Goal: Find specific page/section: Find specific page/section

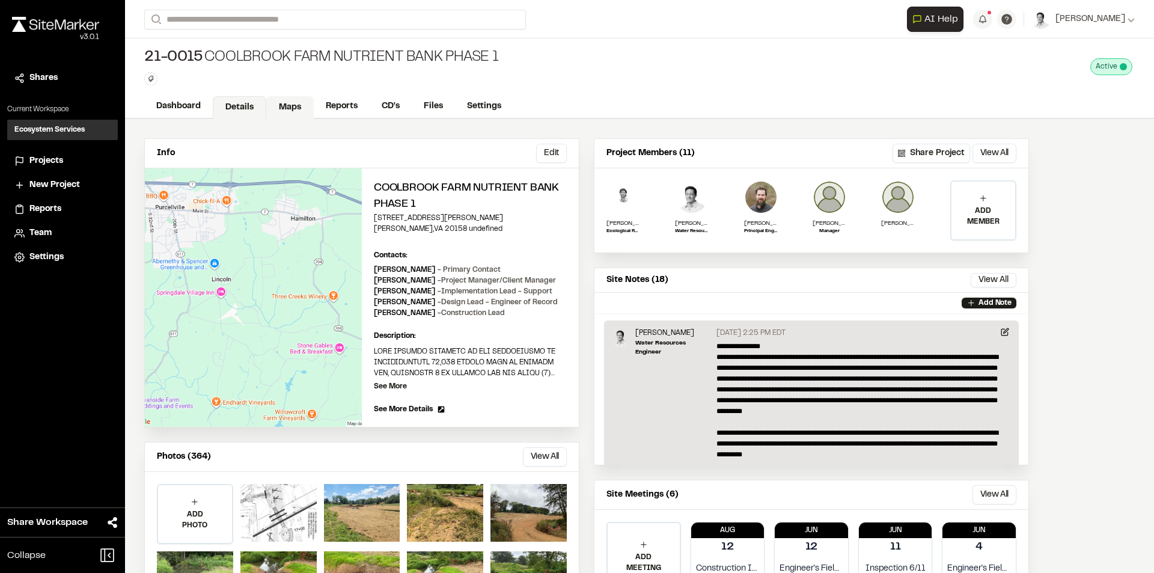
click at [288, 108] on link "Maps" at bounding box center [289, 107] width 47 height 23
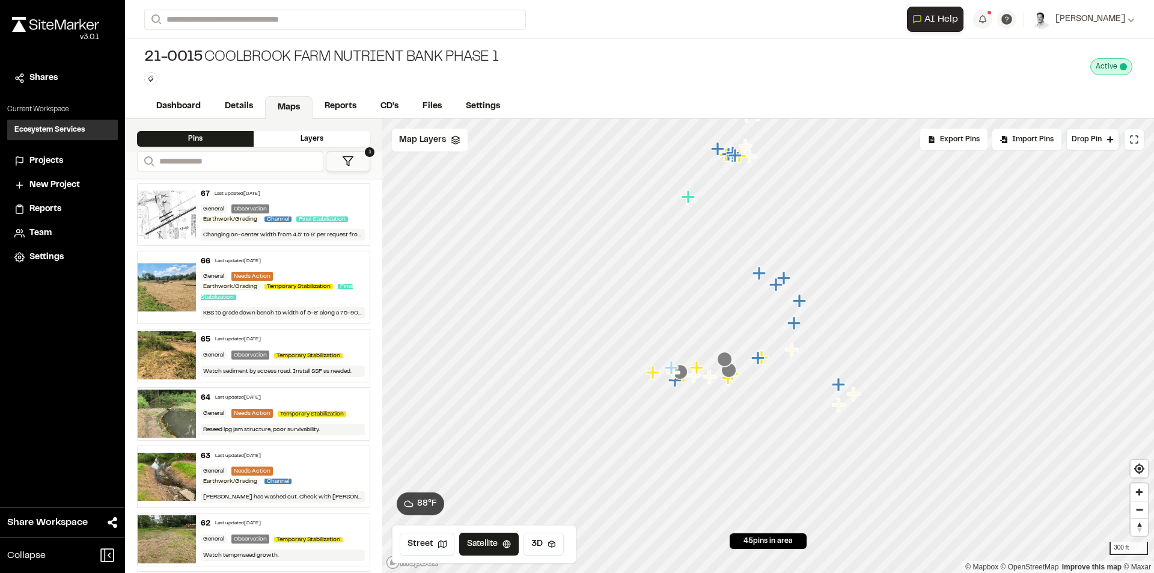
click at [353, 167] on button "1" at bounding box center [348, 161] width 44 height 20
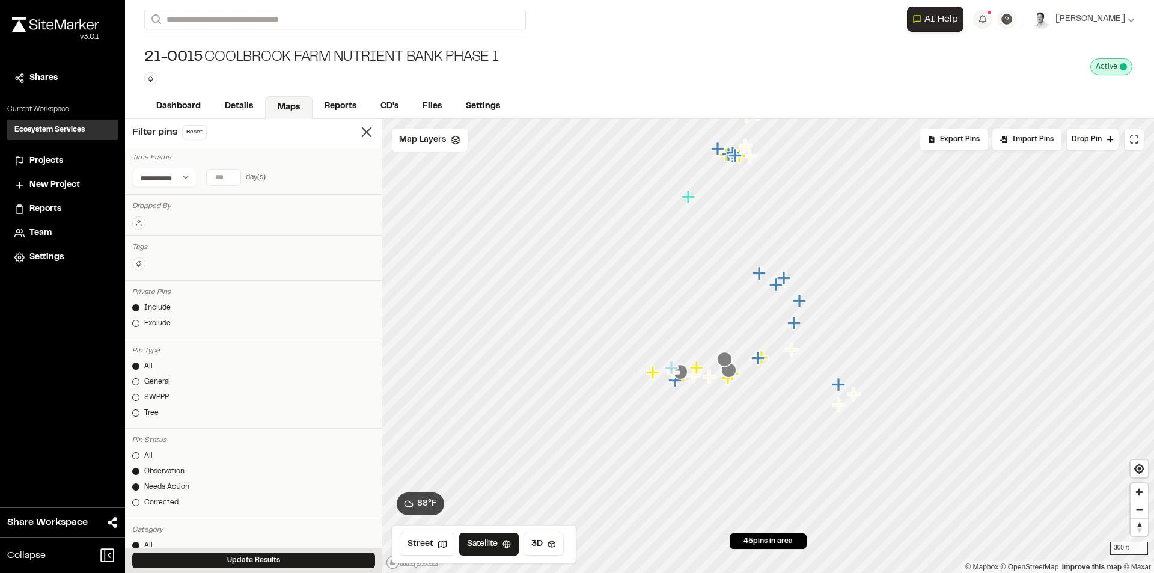
click at [222, 177] on input "number" at bounding box center [224, 177] width 34 height 16
click at [180, 203] on button "7 days" at bounding box center [182, 201] width 31 height 19
drag, startPoint x: 314, startPoint y: 559, endPoint x: 354, endPoint y: 557, distance: 40.3
click at [314, 559] on button "Update Results" at bounding box center [253, 560] width 243 height 16
click at [232, 177] on input "*" at bounding box center [224, 177] width 34 height 16
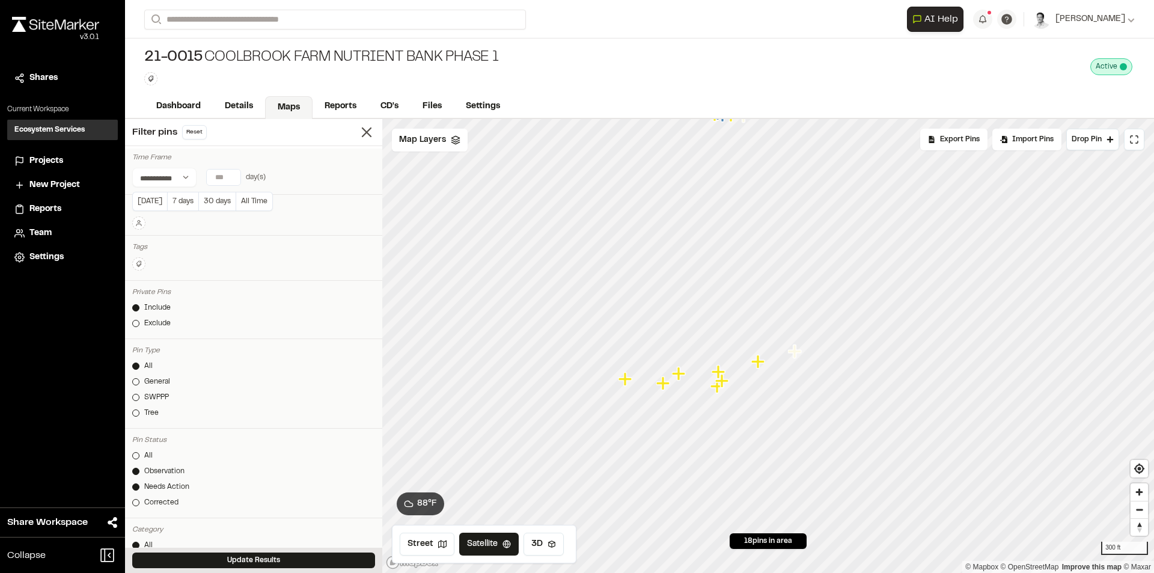
click at [231, 179] on input "*" at bounding box center [224, 177] width 34 height 16
type input "*"
click at [231, 179] on input "*" at bounding box center [224, 177] width 34 height 16
click at [344, 557] on button "Update Results" at bounding box center [253, 560] width 243 height 16
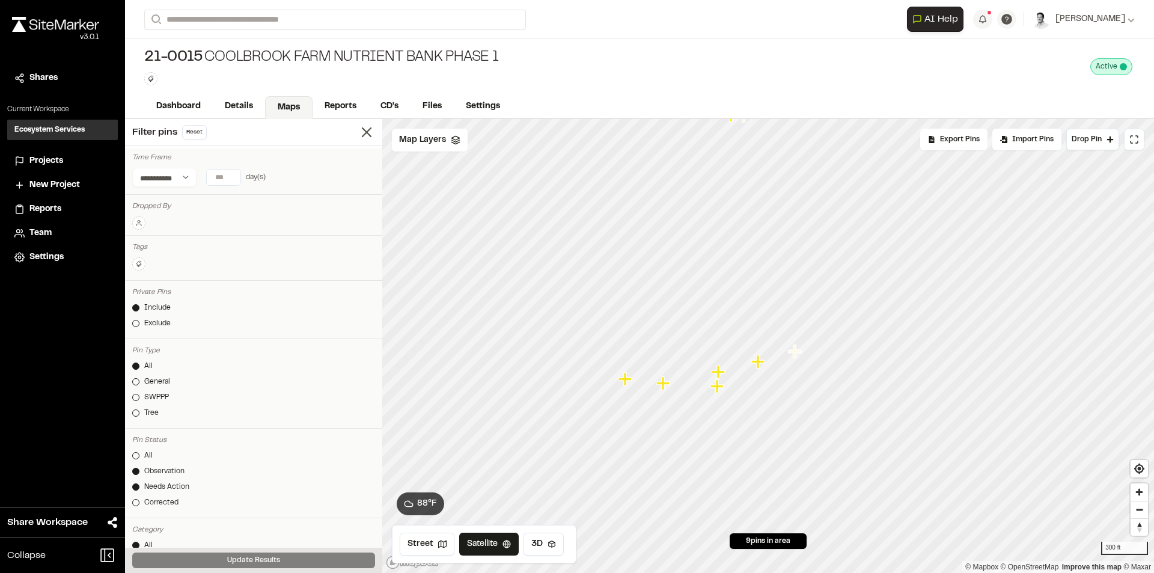
click at [719, 375] on icon "Map marker" at bounding box center [717, 371] width 13 height 13
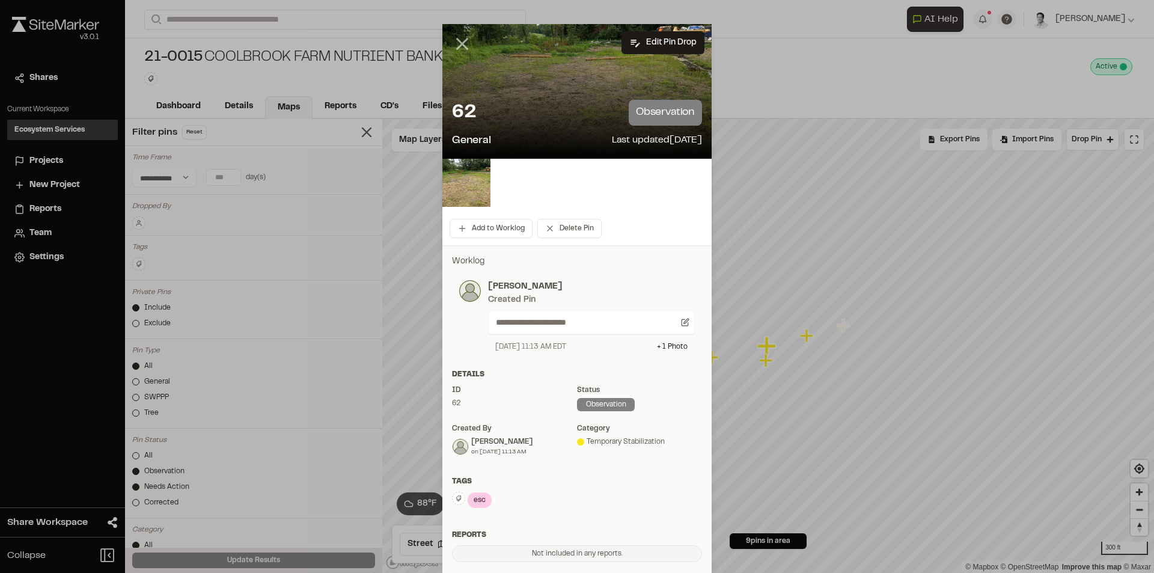
click at [458, 47] on icon at bounding box center [462, 44] width 20 height 20
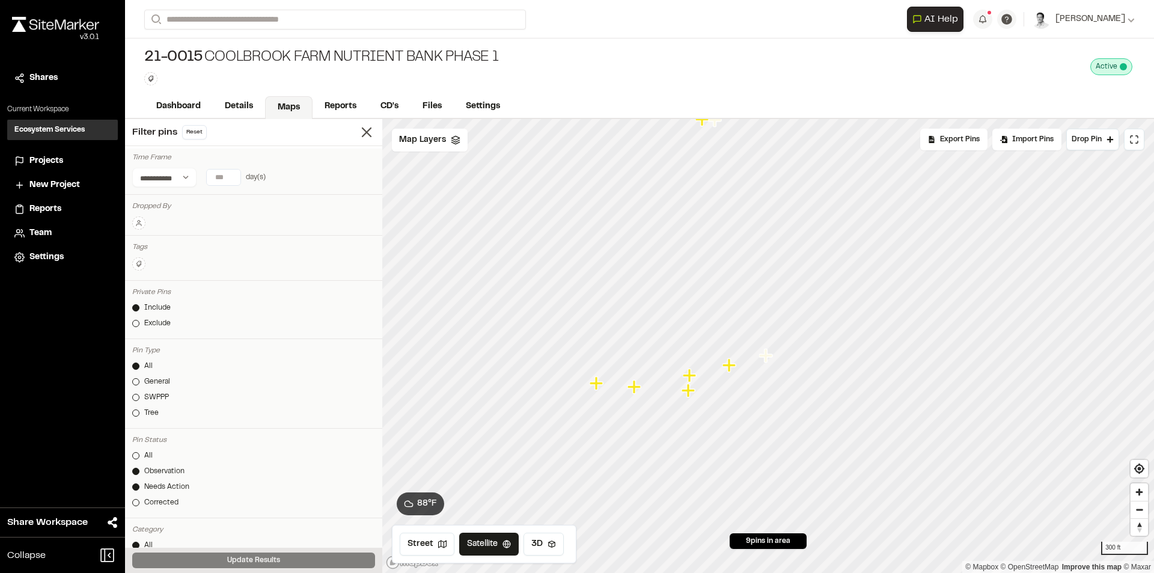
click at [599, 384] on icon "Map marker" at bounding box center [595, 382] width 13 height 13
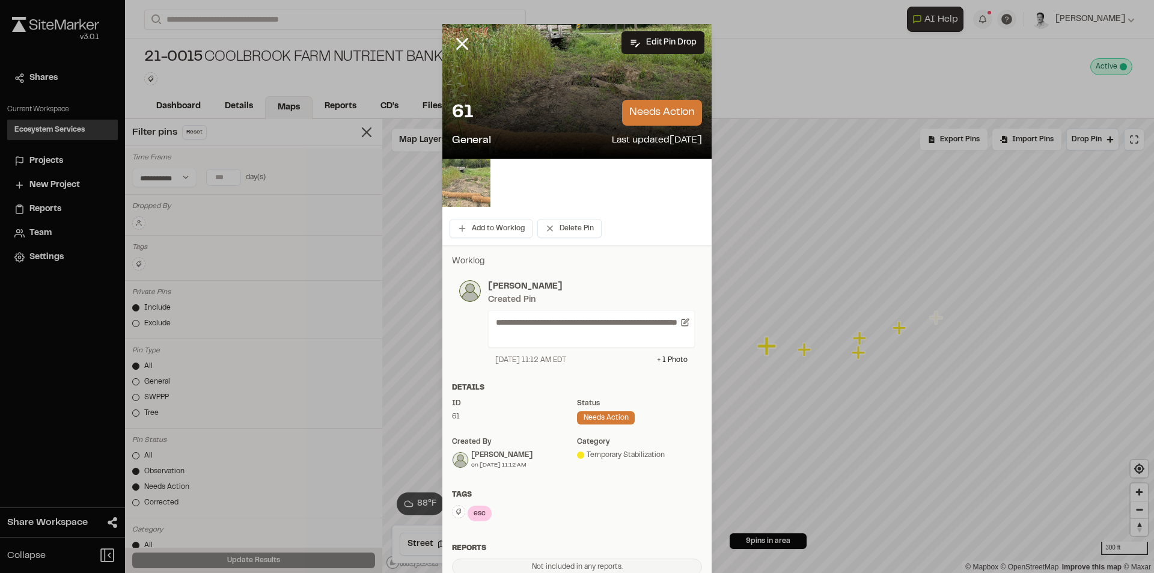
click at [460, 183] on img at bounding box center [466, 183] width 48 height 48
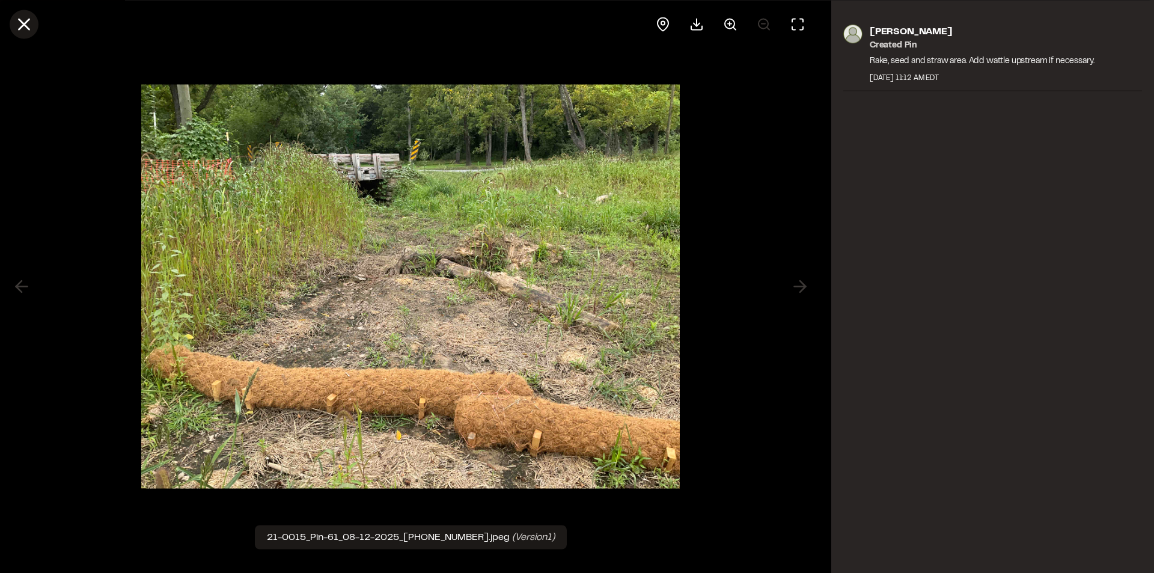
drag, startPoint x: 20, startPoint y: 20, endPoint x: 115, endPoint y: 44, distance: 98.1
click at [22, 20] on icon at bounding box center [24, 24] width 20 height 20
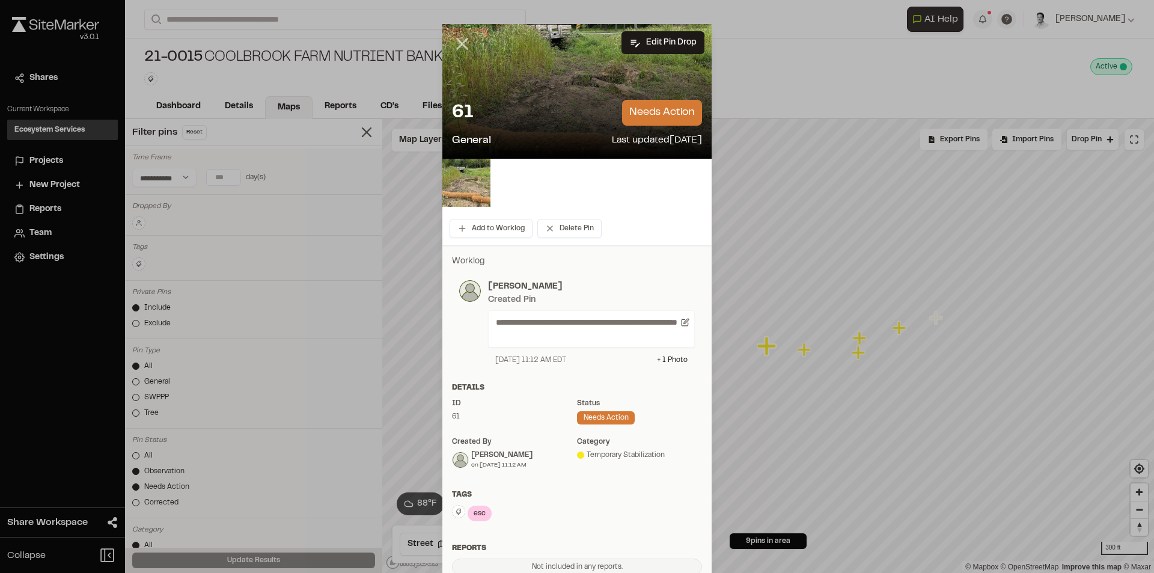
click at [457, 41] on line at bounding box center [462, 44] width 10 height 10
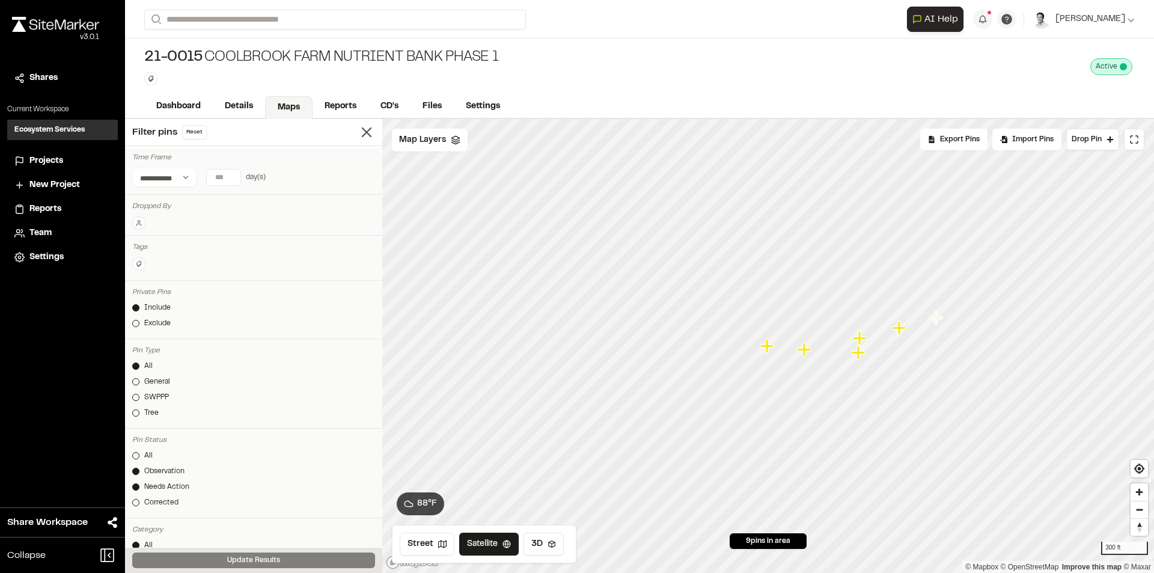
click at [806, 357] on icon "Map marker" at bounding box center [805, 350] width 16 height 16
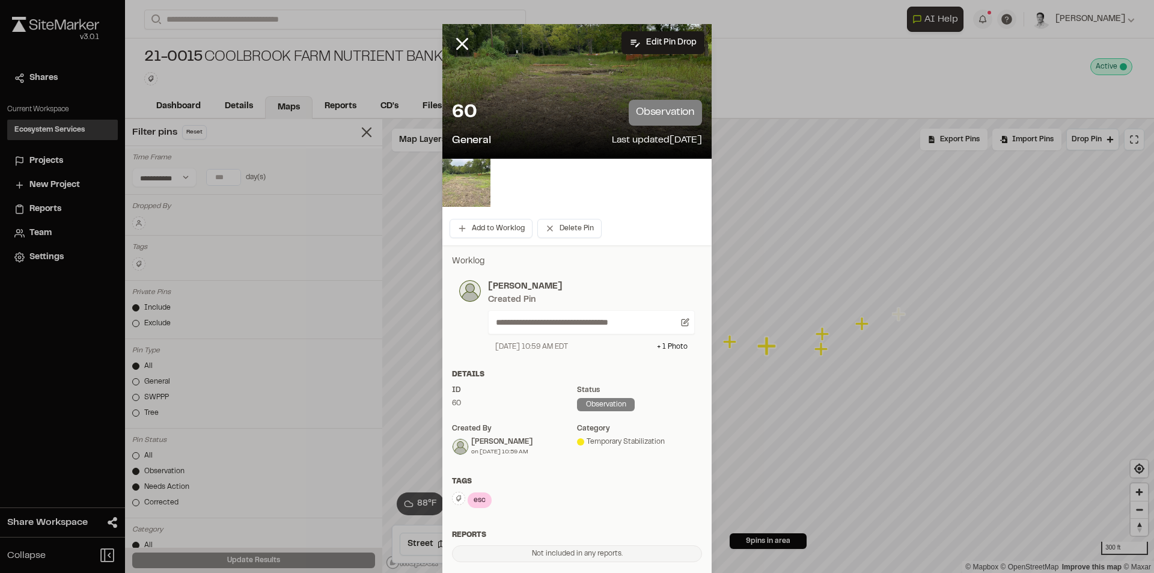
click at [454, 189] on img at bounding box center [466, 183] width 48 height 48
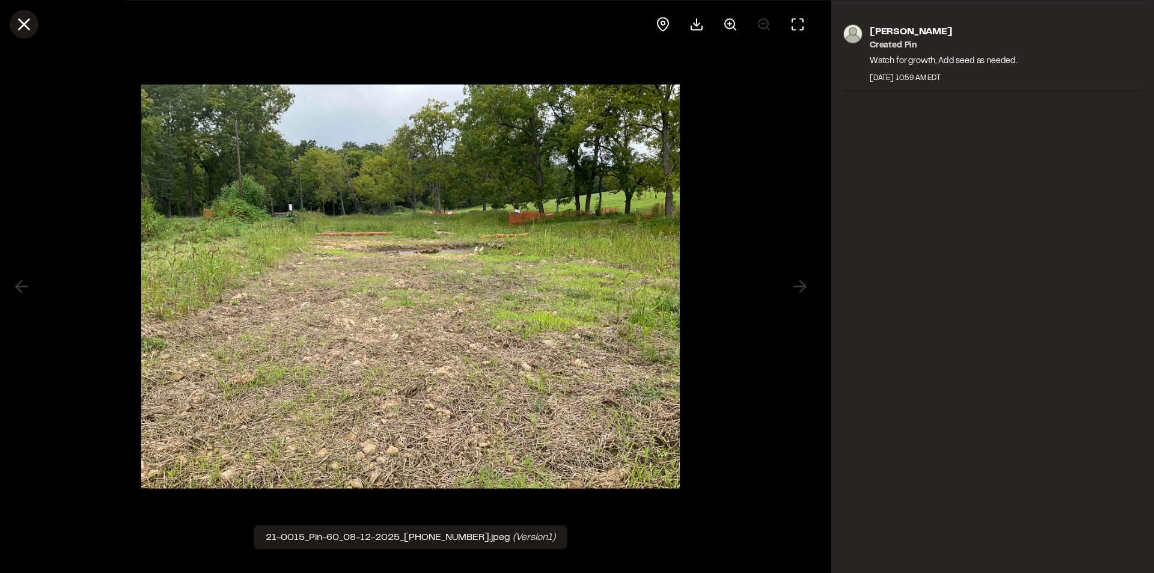
click at [25, 30] on icon at bounding box center [24, 24] width 20 height 20
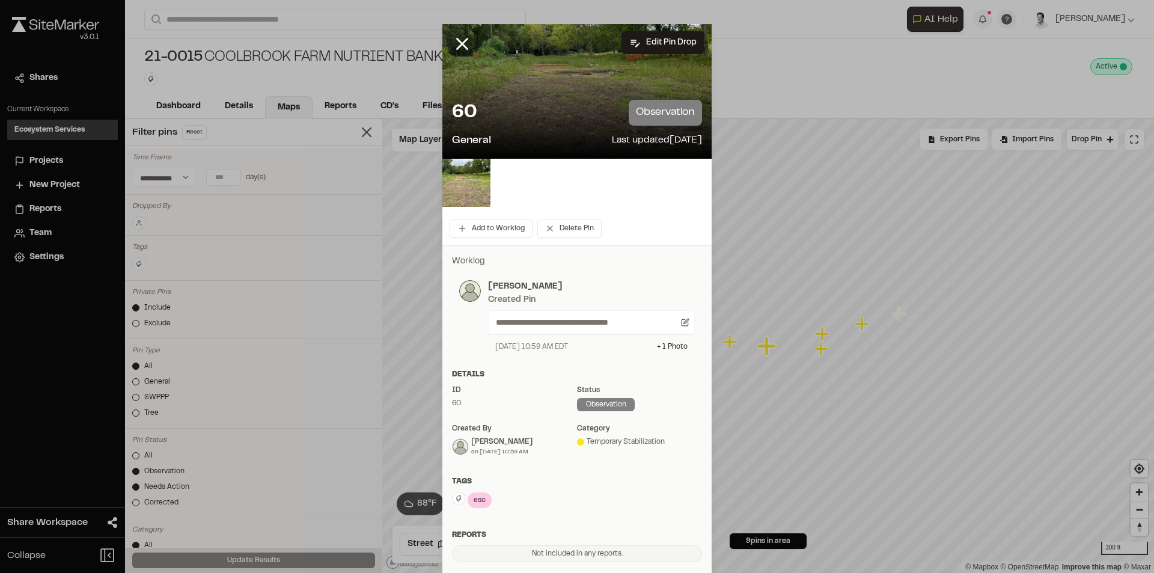
drag, startPoint x: 456, startPoint y: 47, endPoint x: 485, endPoint y: 62, distance: 32.2
click at [461, 49] on icon at bounding box center [462, 44] width 20 height 20
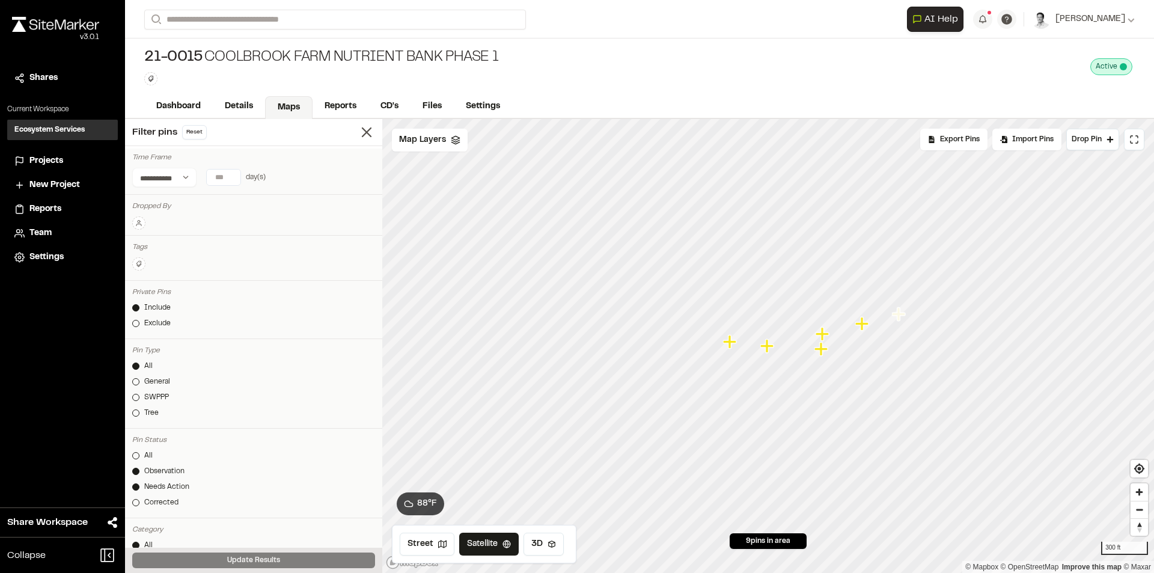
click at [824, 350] on icon "Map marker" at bounding box center [820, 348] width 13 height 13
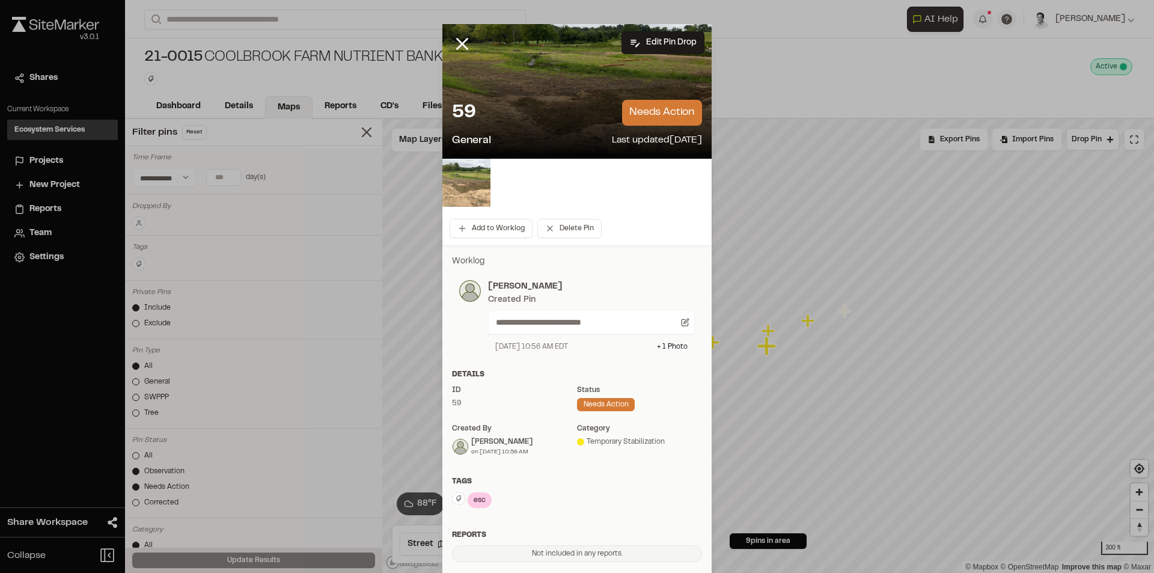
click at [476, 181] on img at bounding box center [466, 183] width 48 height 48
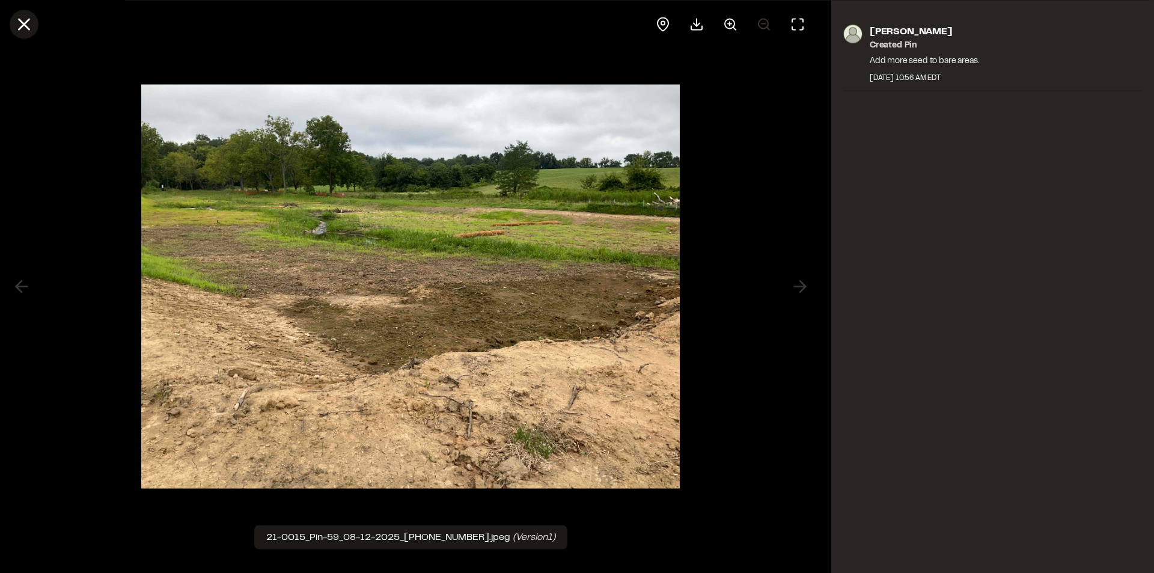
click at [22, 23] on line at bounding box center [24, 24] width 10 height 10
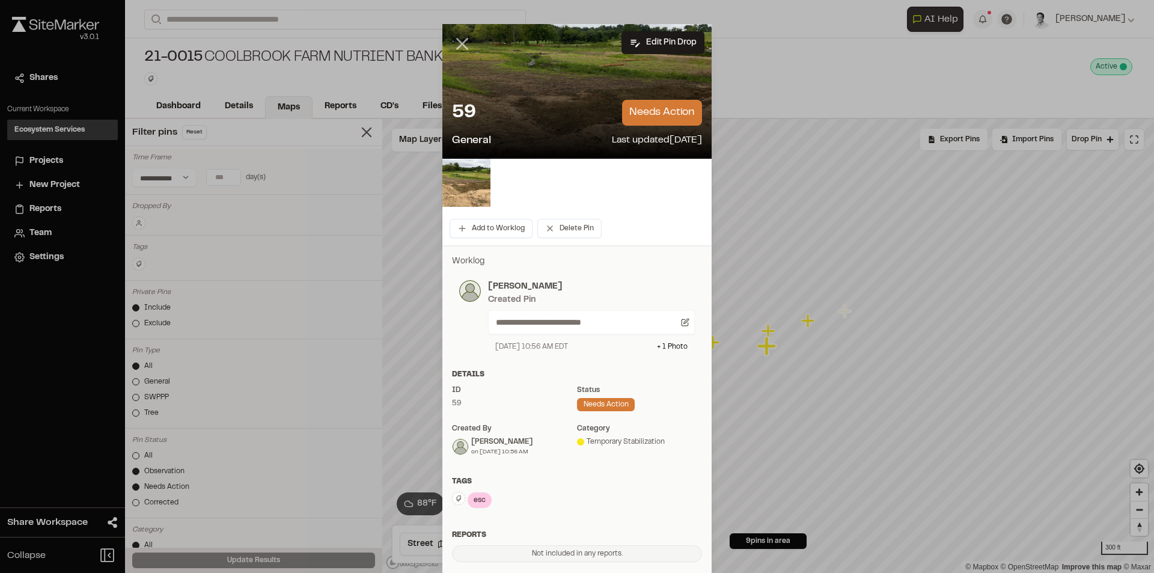
click at [457, 47] on line at bounding box center [462, 44] width 10 height 10
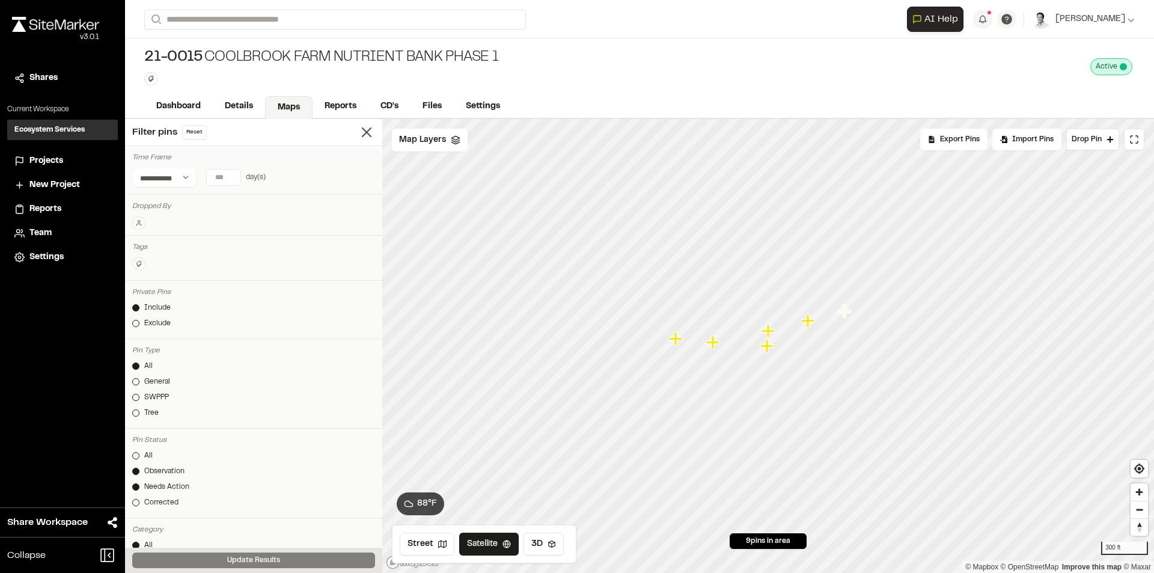
click at [768, 336] on icon "Map marker" at bounding box center [767, 330] width 13 height 13
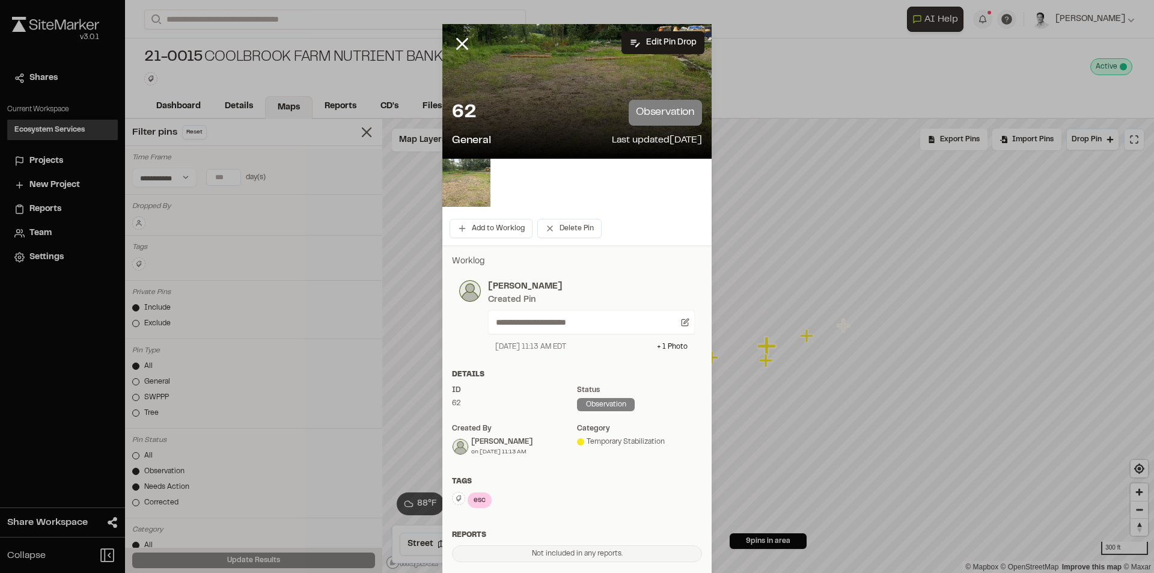
click at [468, 181] on img at bounding box center [466, 183] width 48 height 48
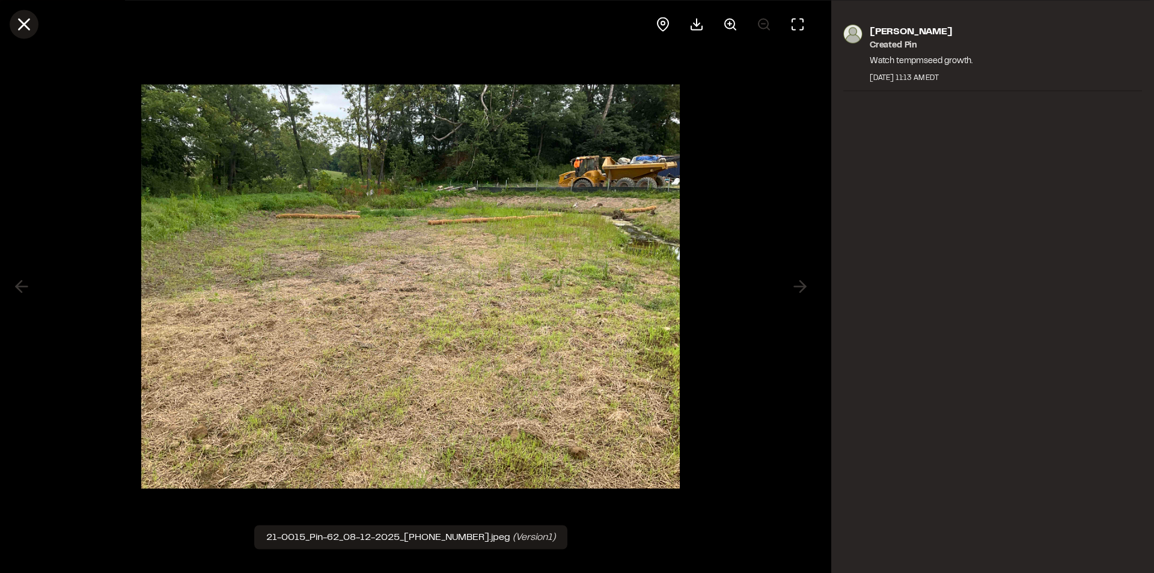
click at [23, 25] on line at bounding box center [24, 24] width 10 height 10
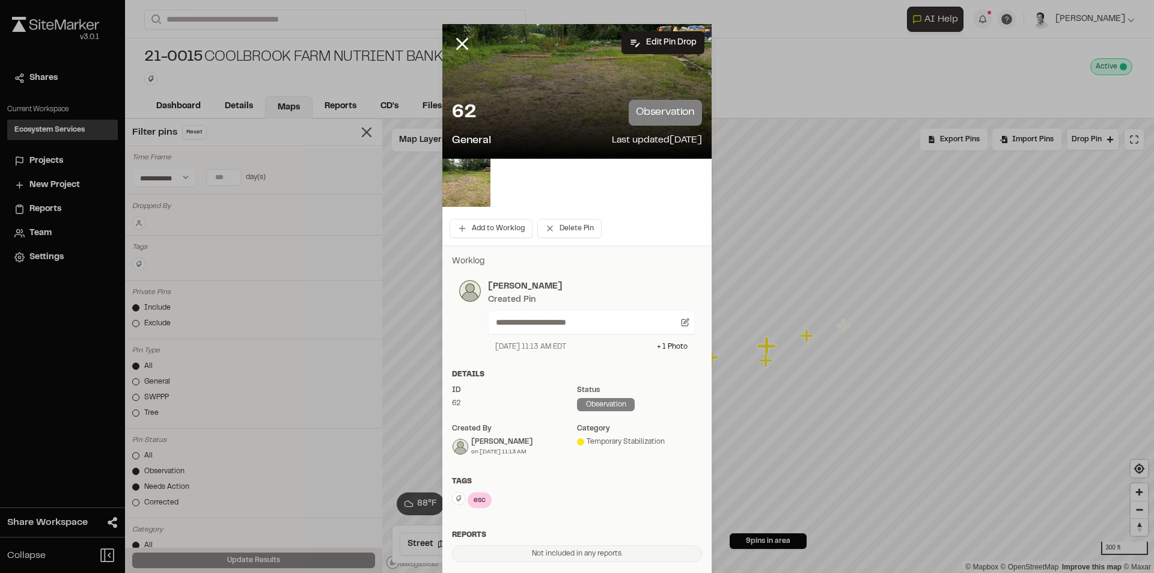
drag, startPoint x: 456, startPoint y: 40, endPoint x: 521, endPoint y: 88, distance: 81.1
click at [455, 41] on icon at bounding box center [462, 44] width 20 height 20
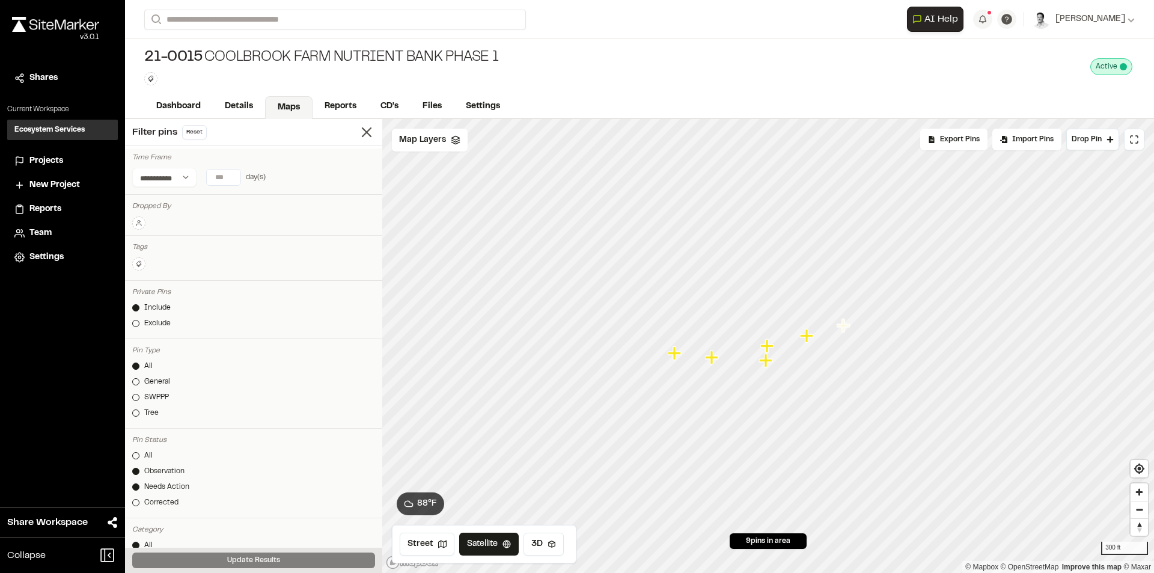
click at [807, 340] on icon "Map marker" at bounding box center [806, 335] width 13 height 13
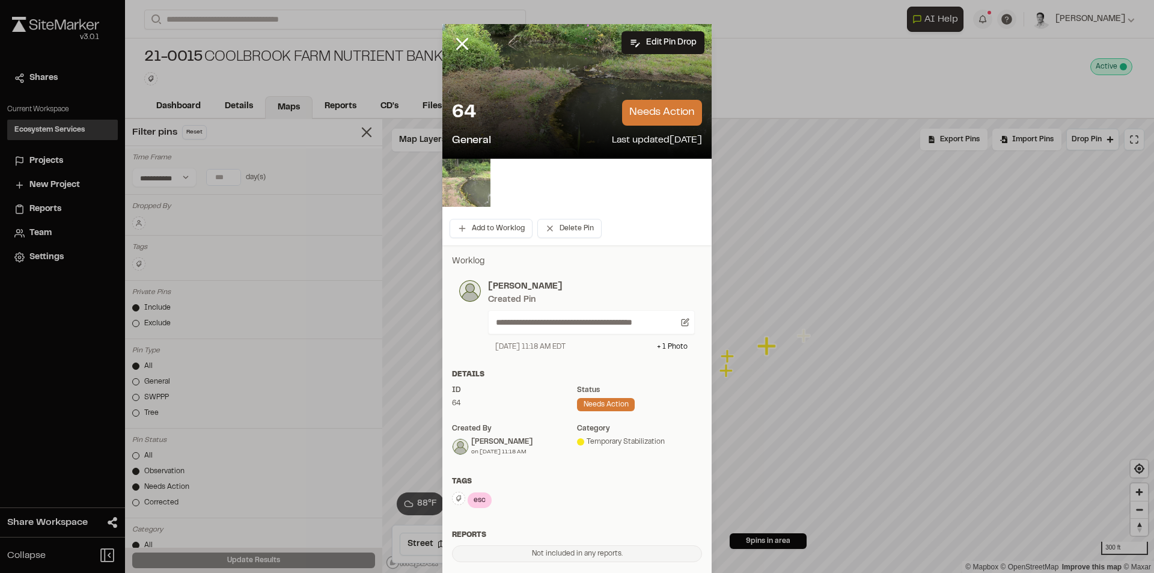
click at [471, 191] on img at bounding box center [466, 183] width 48 height 48
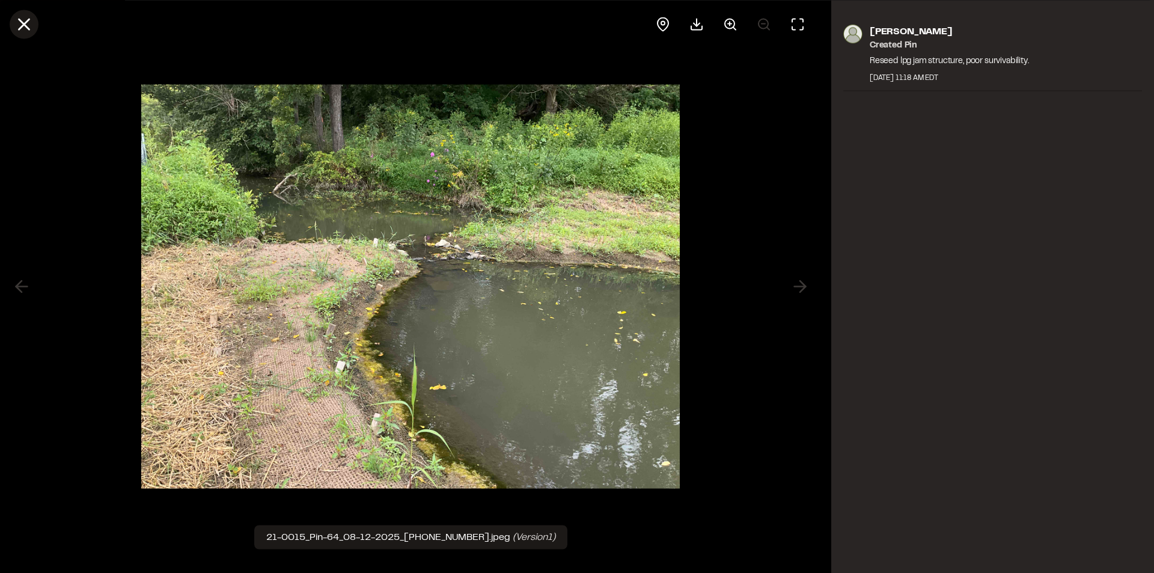
click at [24, 28] on icon at bounding box center [24, 24] width 20 height 20
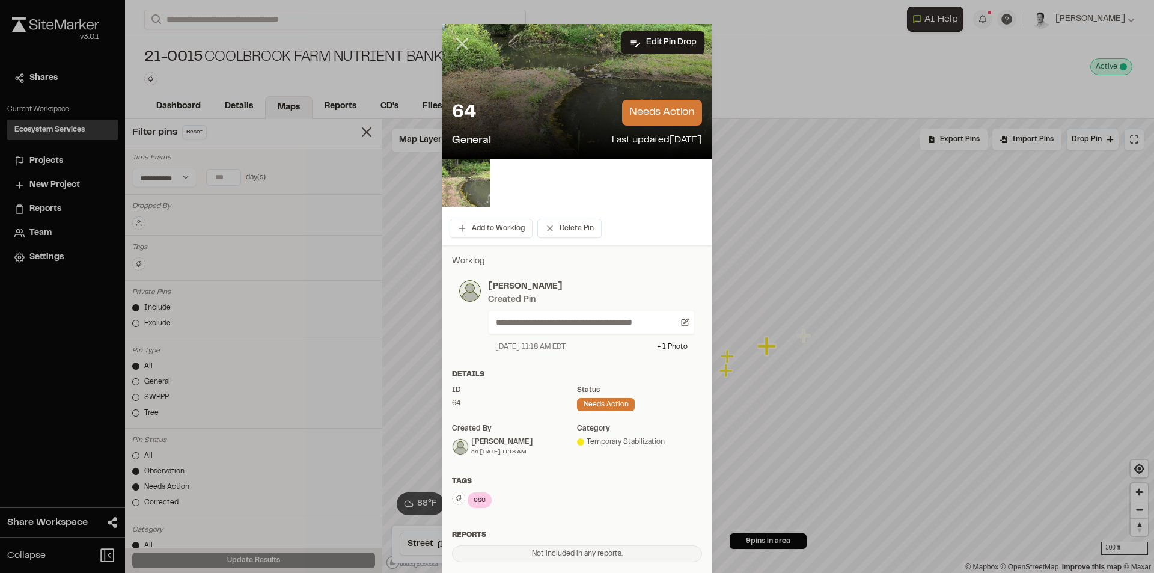
click at [457, 41] on line at bounding box center [462, 44] width 10 height 10
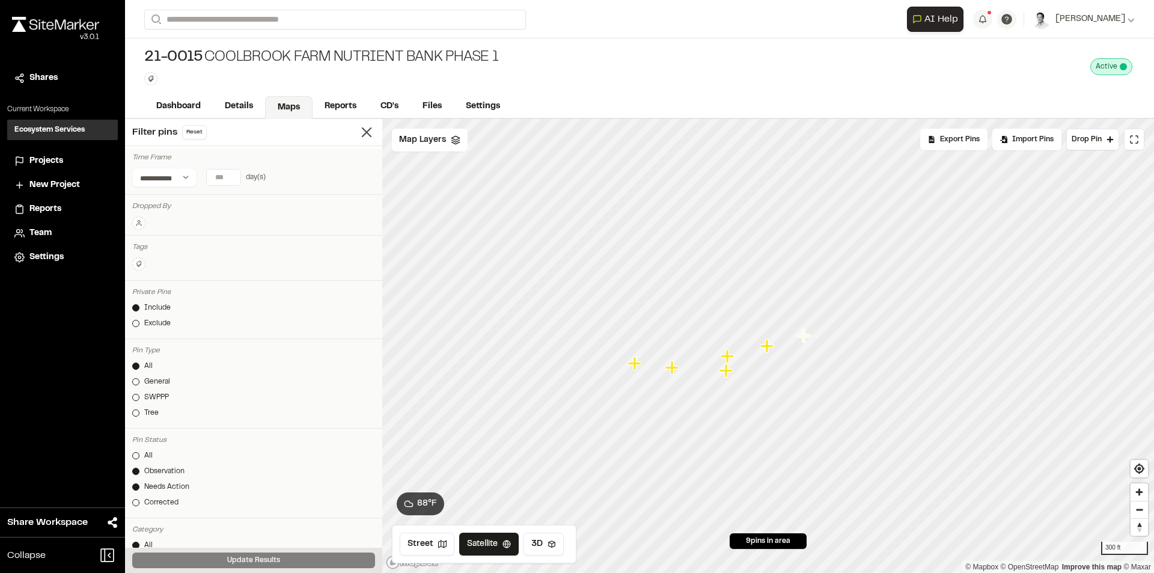
click at [801, 342] on icon "Map marker" at bounding box center [803, 335] width 13 height 13
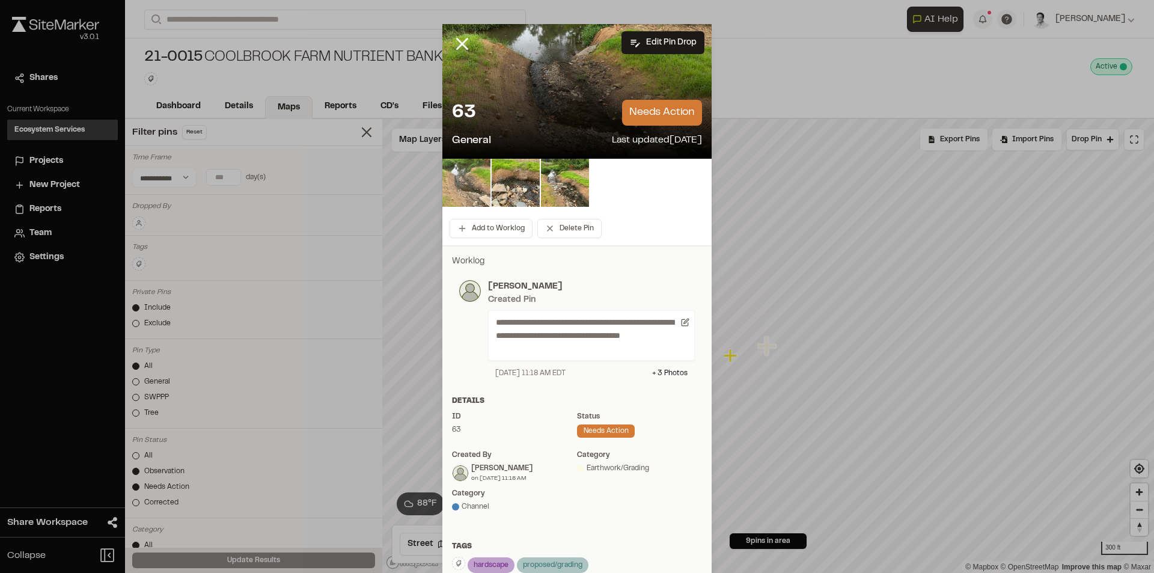
click at [454, 183] on img at bounding box center [466, 183] width 48 height 48
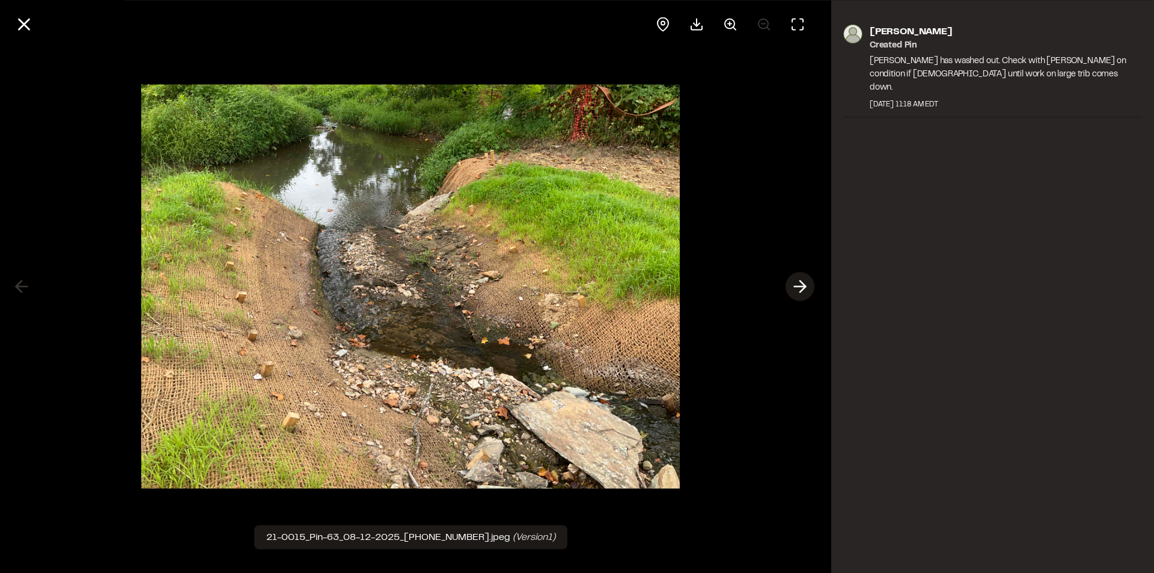
click at [799, 285] on icon at bounding box center [799, 286] width 19 height 20
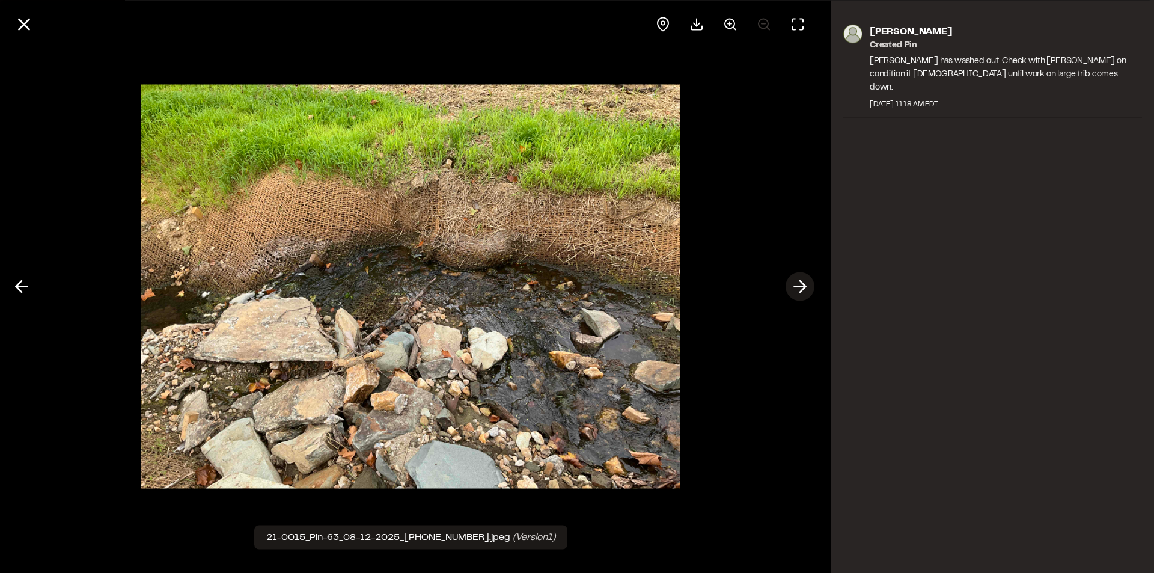
click at [799, 285] on icon at bounding box center [799, 286] width 19 height 20
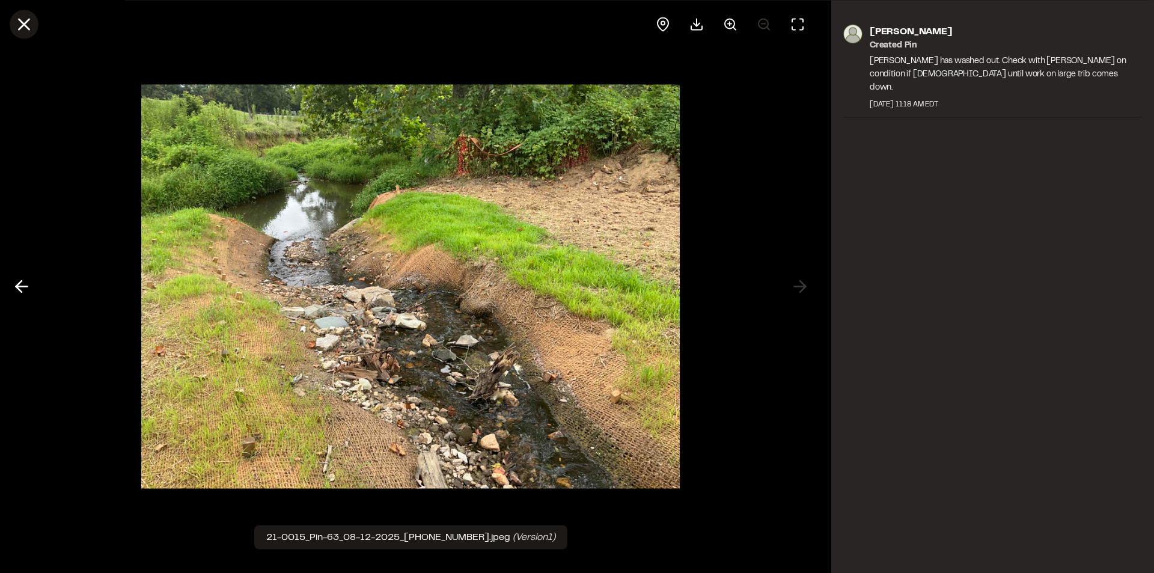
click at [28, 25] on icon at bounding box center [24, 24] width 20 height 20
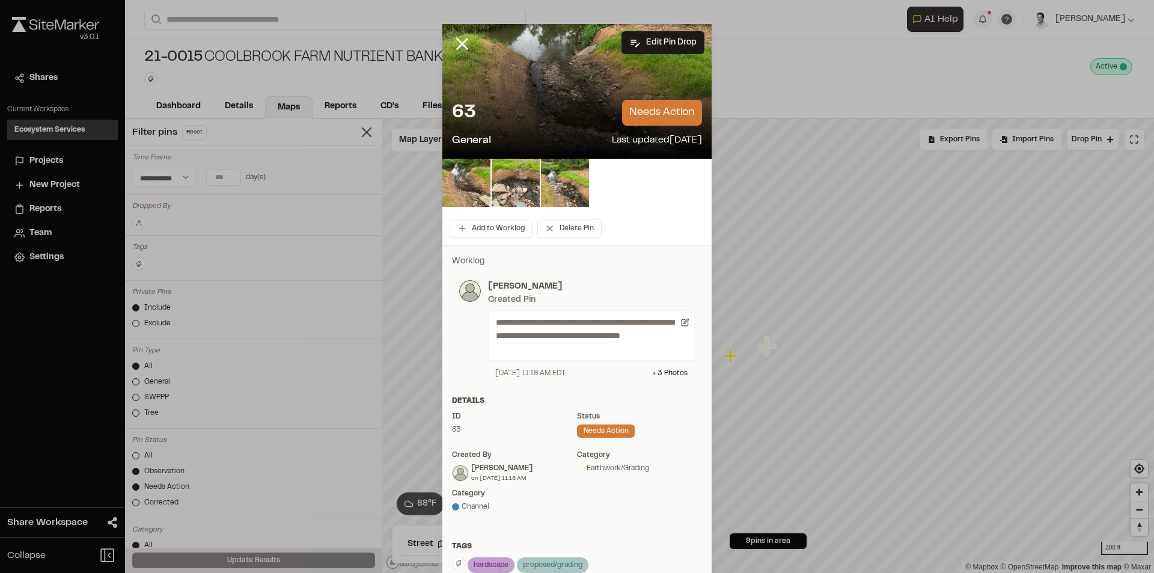
drag, startPoint x: 451, startPoint y: 43, endPoint x: 461, endPoint y: 49, distance: 11.6
click at [454, 43] on icon at bounding box center [462, 44] width 20 height 20
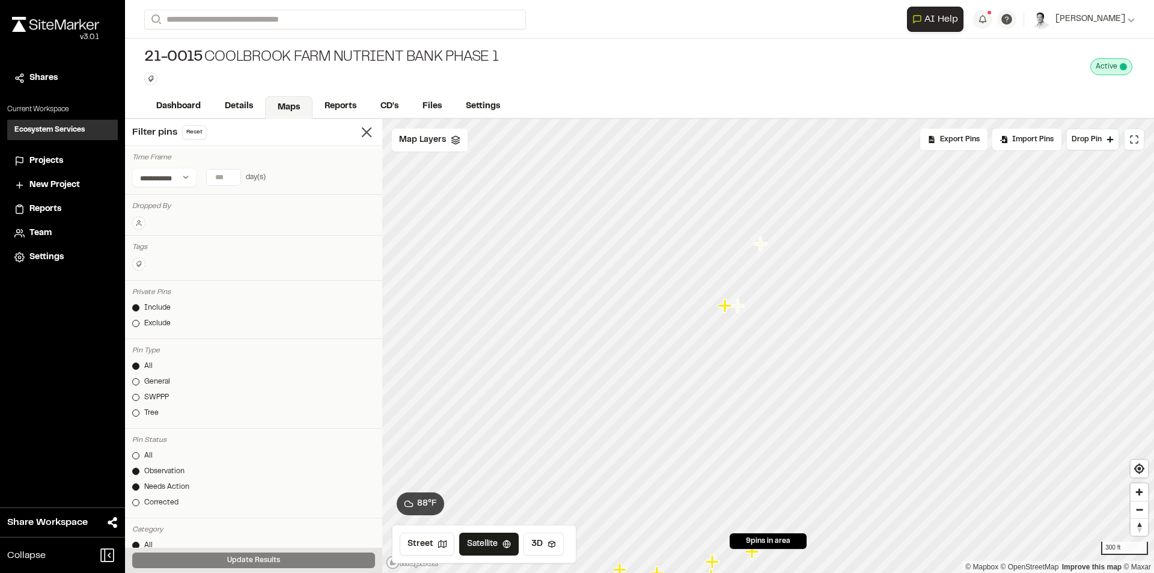
click at [722, 312] on icon "Map marker" at bounding box center [726, 306] width 16 height 16
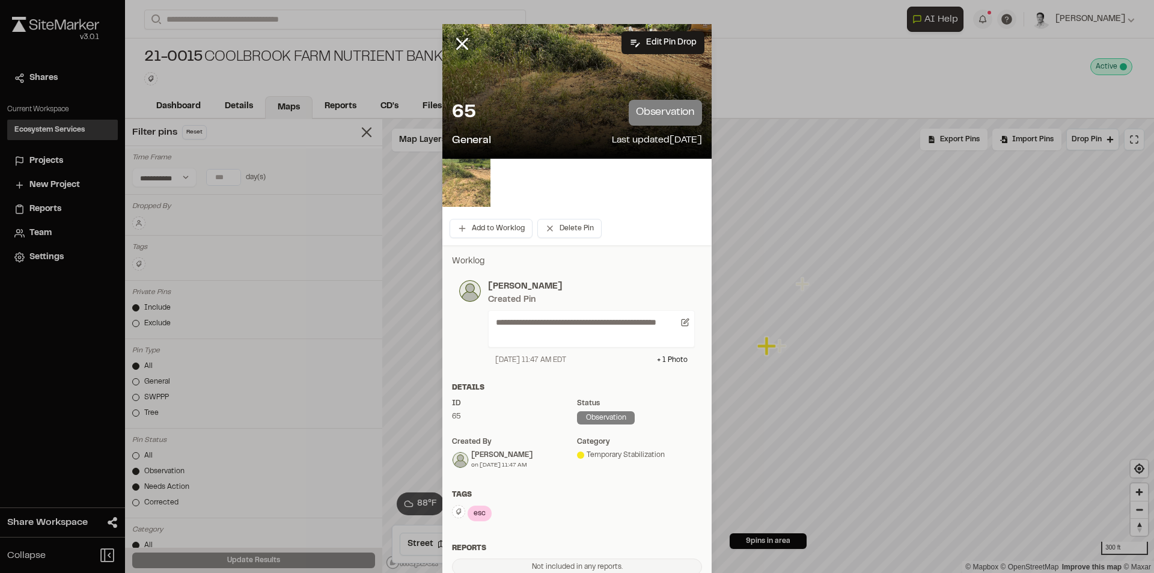
click at [445, 184] on img at bounding box center [466, 183] width 48 height 48
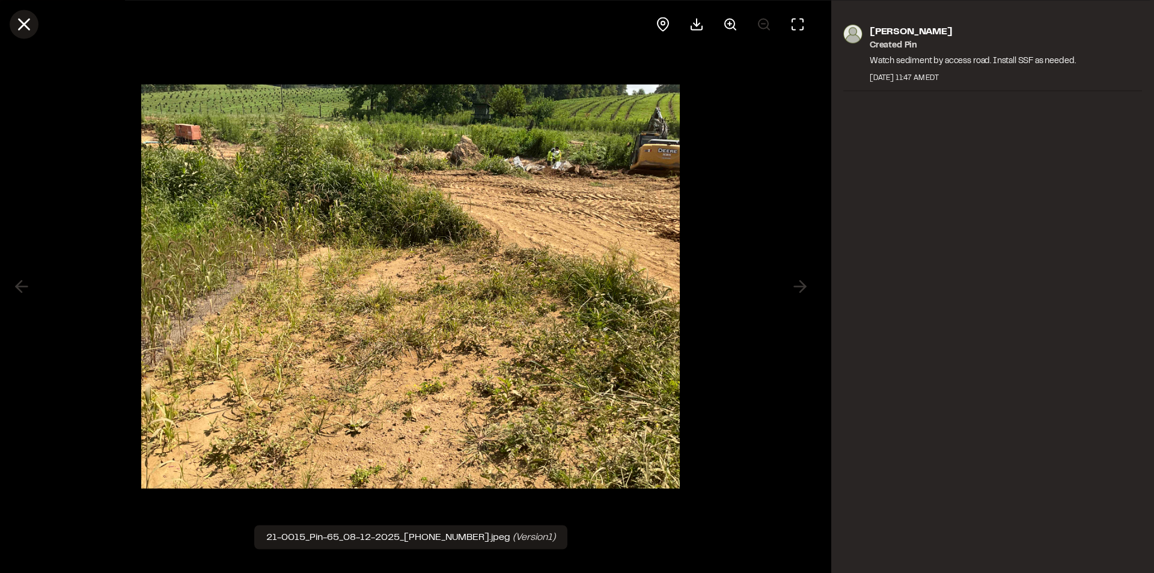
drag, startPoint x: 22, startPoint y: 25, endPoint x: 38, endPoint y: 28, distance: 16.6
click at [20, 25] on icon at bounding box center [24, 24] width 20 height 20
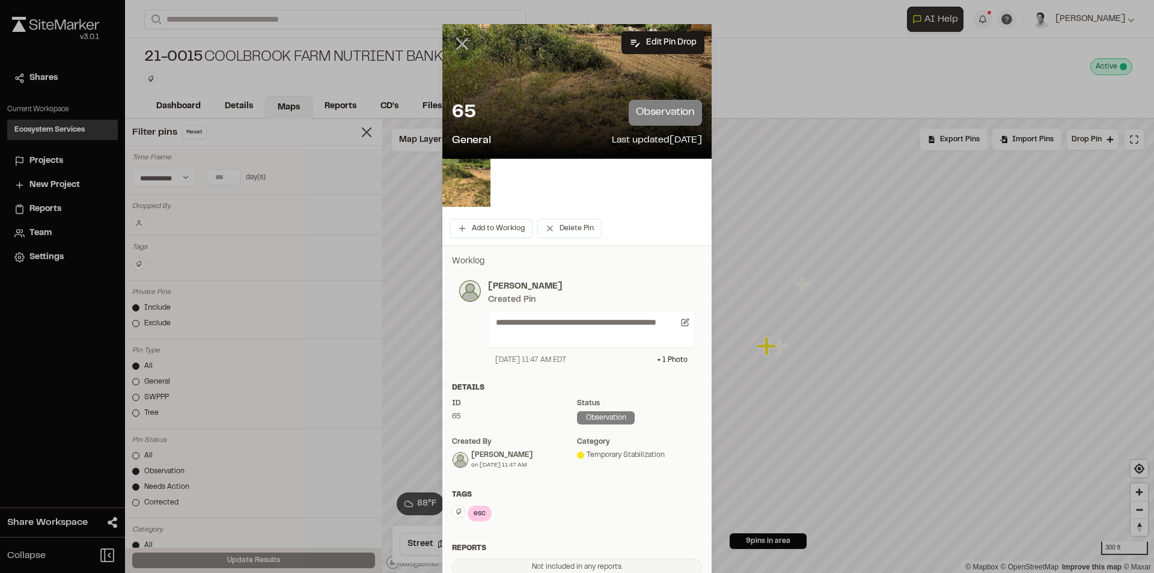
click at [460, 44] on icon at bounding box center [462, 44] width 20 height 20
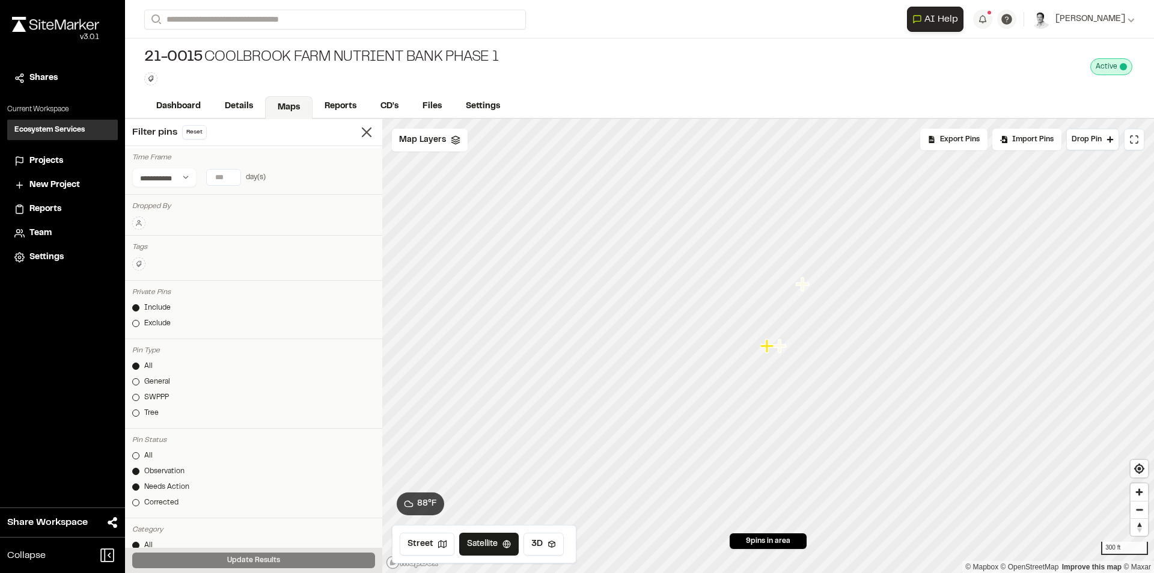
click at [782, 350] on icon "Map marker" at bounding box center [781, 346] width 16 height 16
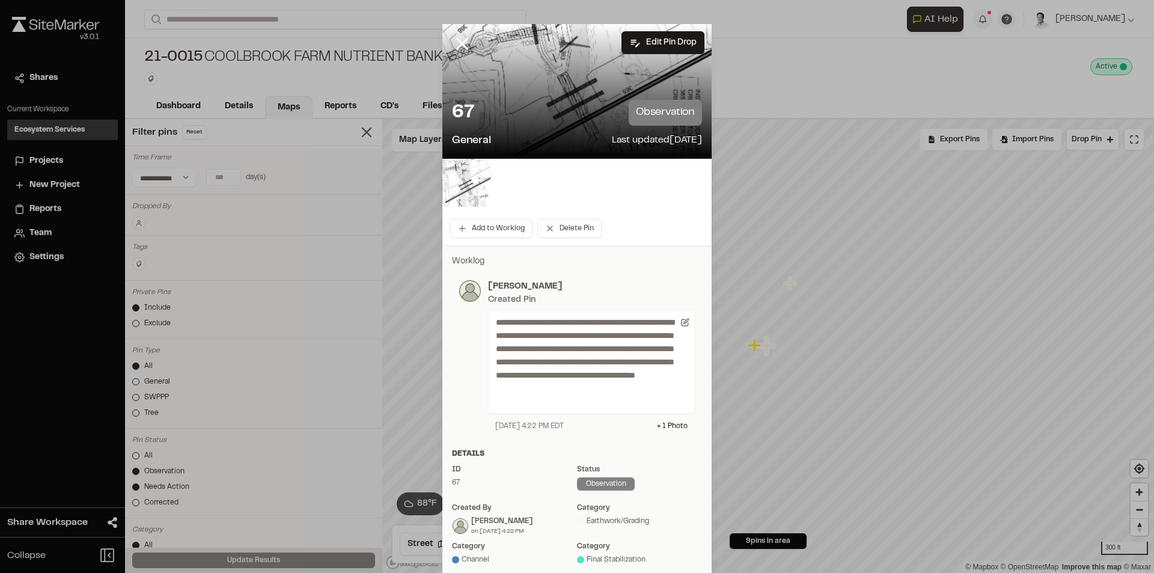
click at [459, 189] on img at bounding box center [466, 183] width 48 height 48
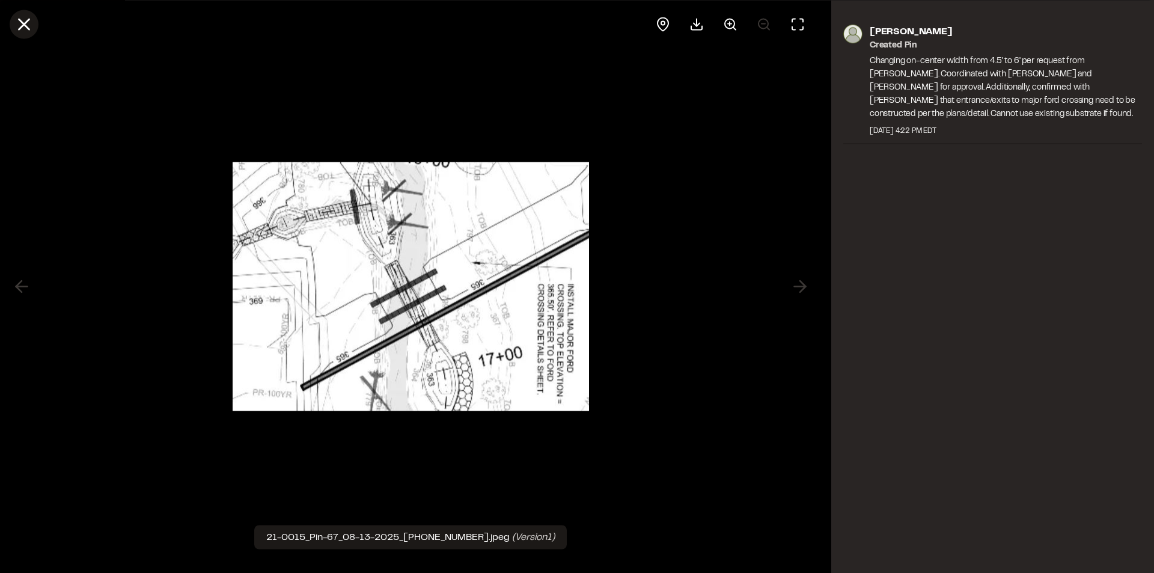
click at [29, 30] on icon at bounding box center [24, 24] width 20 height 20
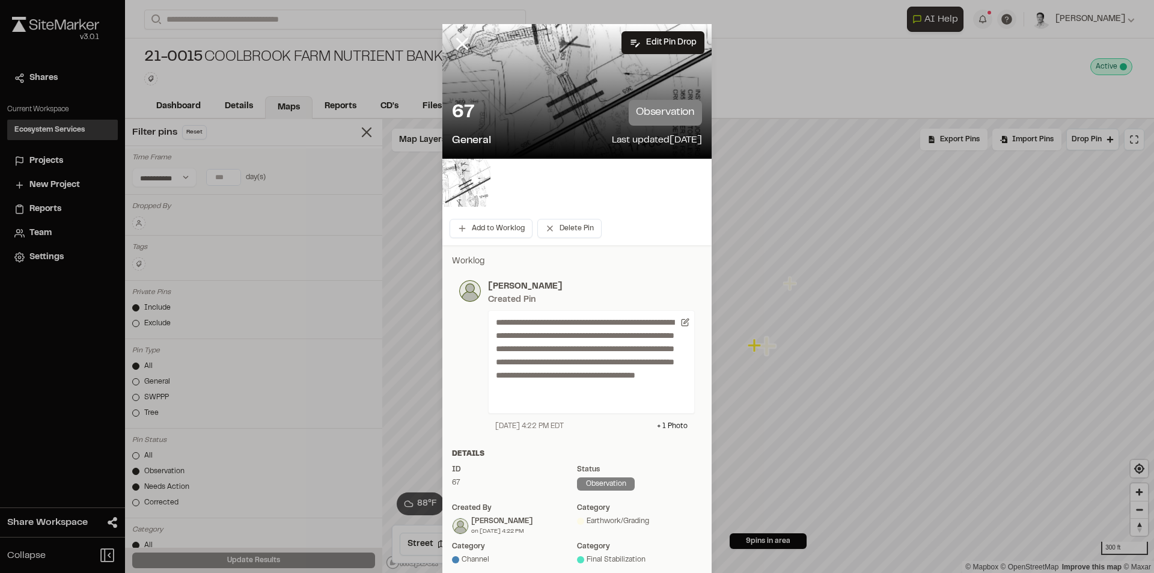
click at [456, 47] on icon at bounding box center [462, 44] width 20 height 20
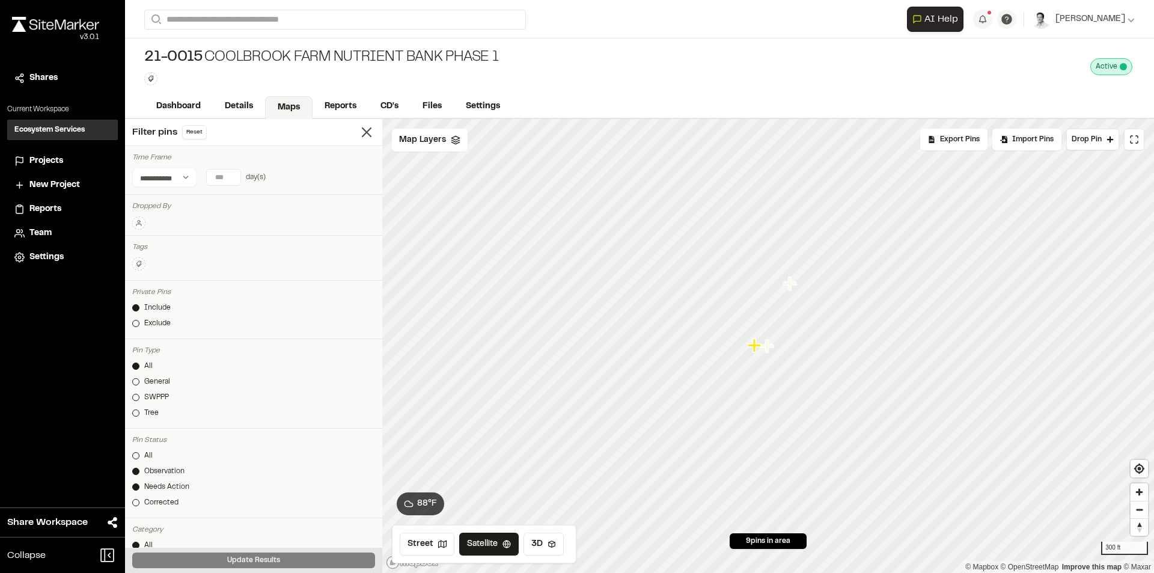
click at [787, 290] on icon "Map marker" at bounding box center [791, 284] width 16 height 16
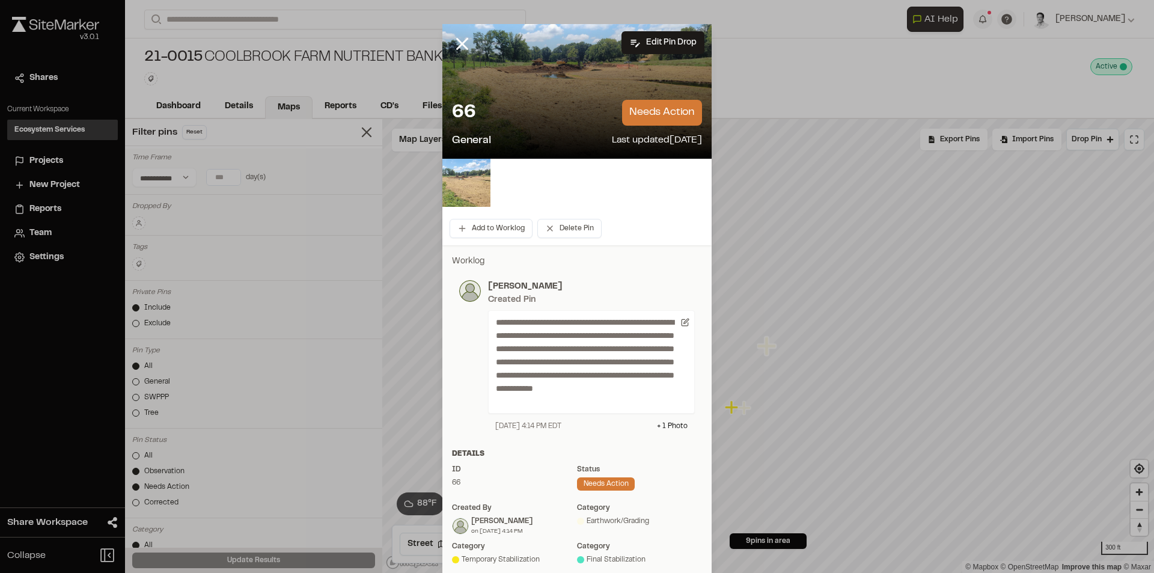
click at [455, 181] on img at bounding box center [466, 183] width 48 height 48
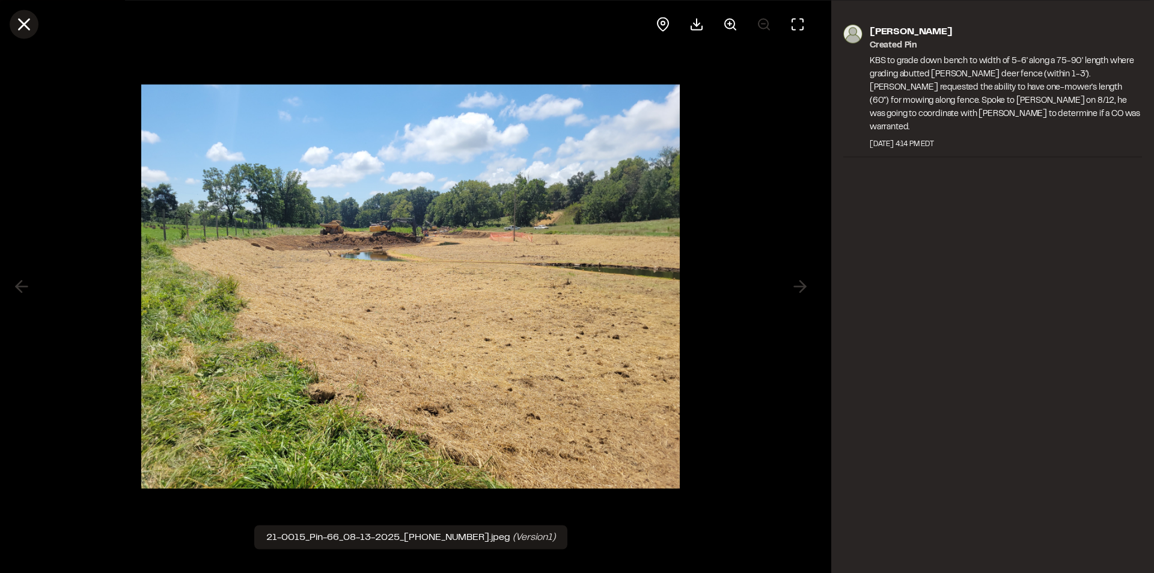
click at [22, 28] on icon at bounding box center [24, 24] width 20 height 20
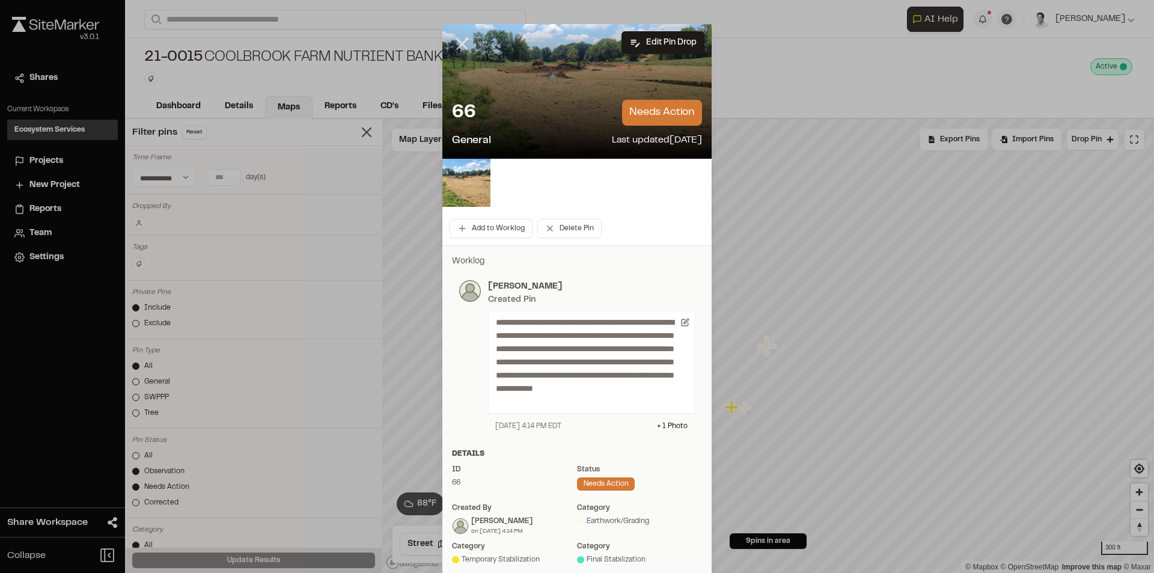
click at [455, 43] on icon at bounding box center [462, 44] width 20 height 20
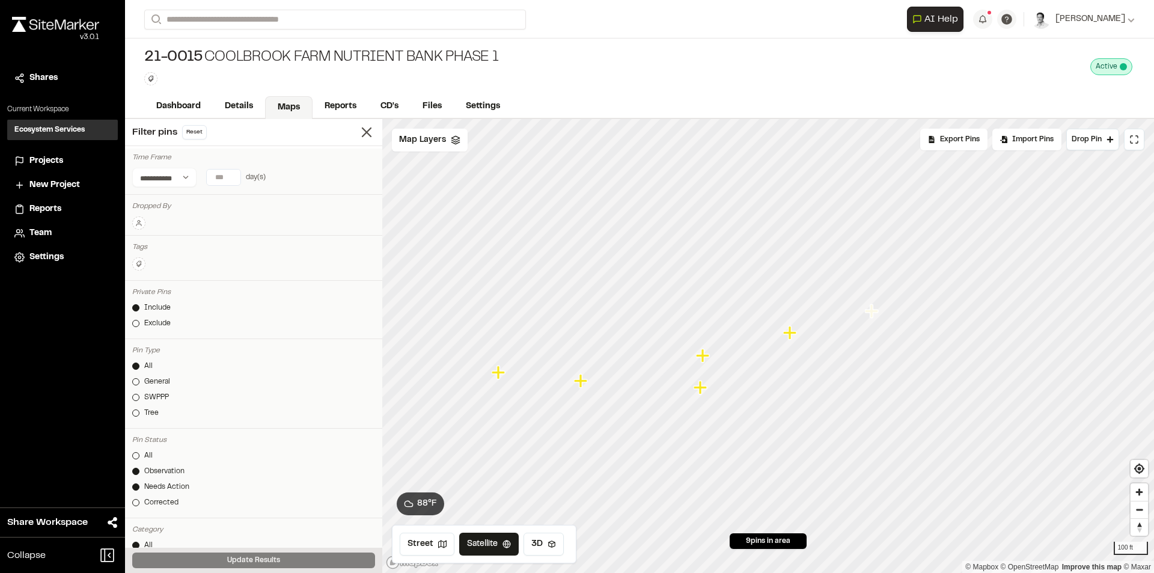
click at [585, 384] on icon "Map marker" at bounding box center [582, 381] width 16 height 16
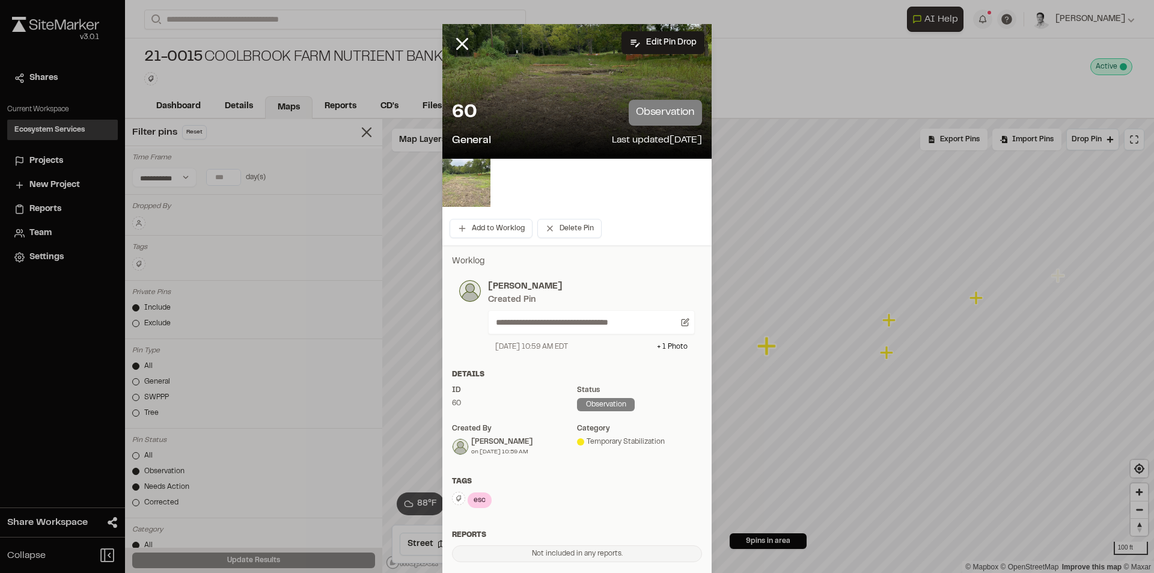
click at [459, 195] on img at bounding box center [466, 183] width 48 height 48
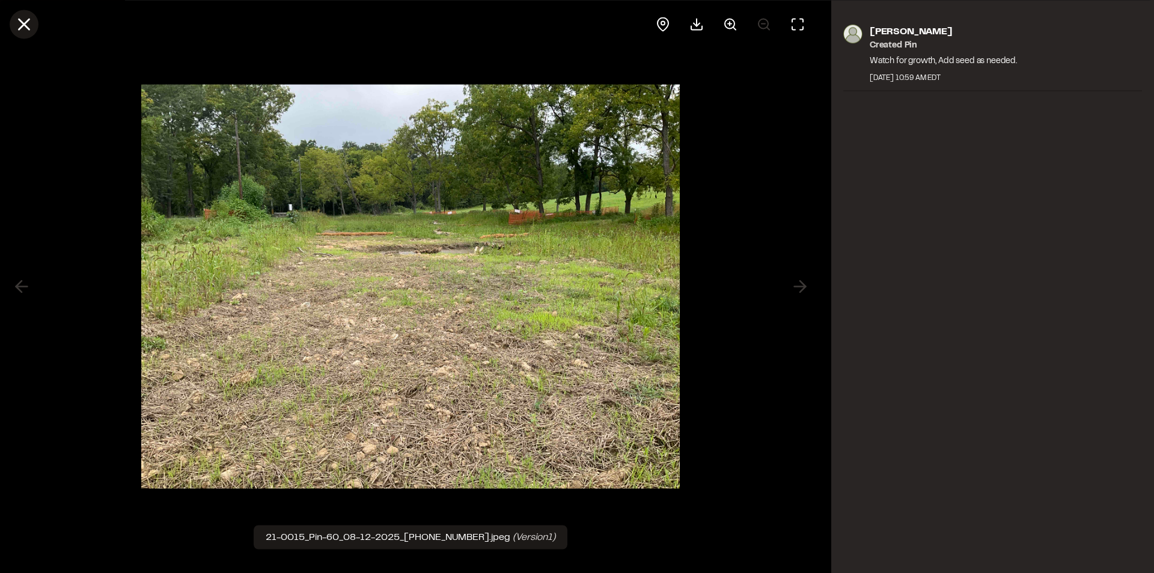
click at [22, 25] on icon at bounding box center [24, 24] width 20 height 20
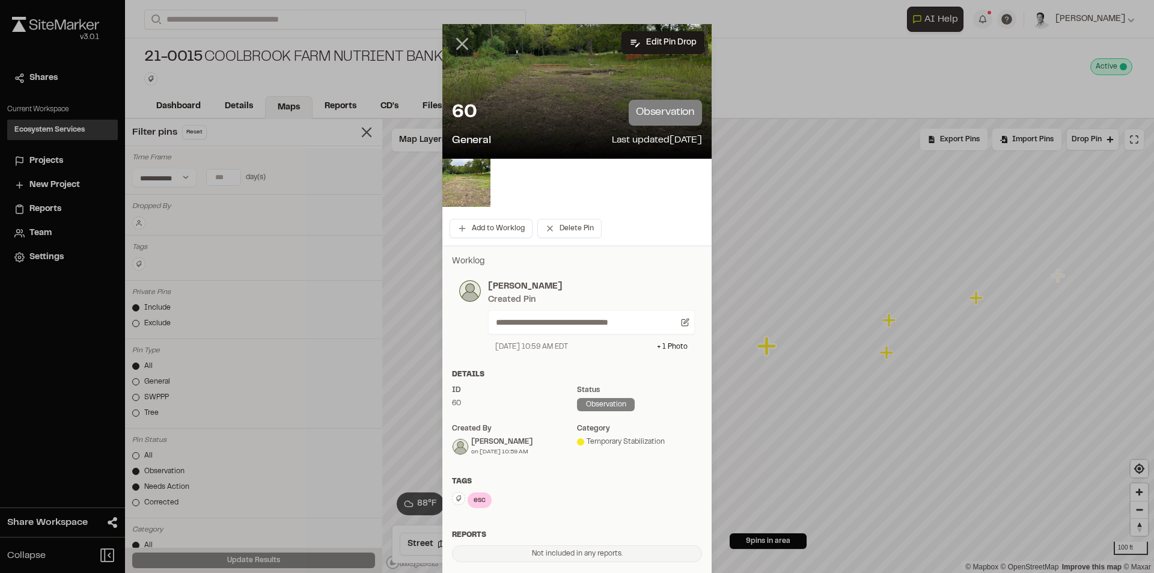
click at [461, 38] on icon at bounding box center [462, 44] width 20 height 20
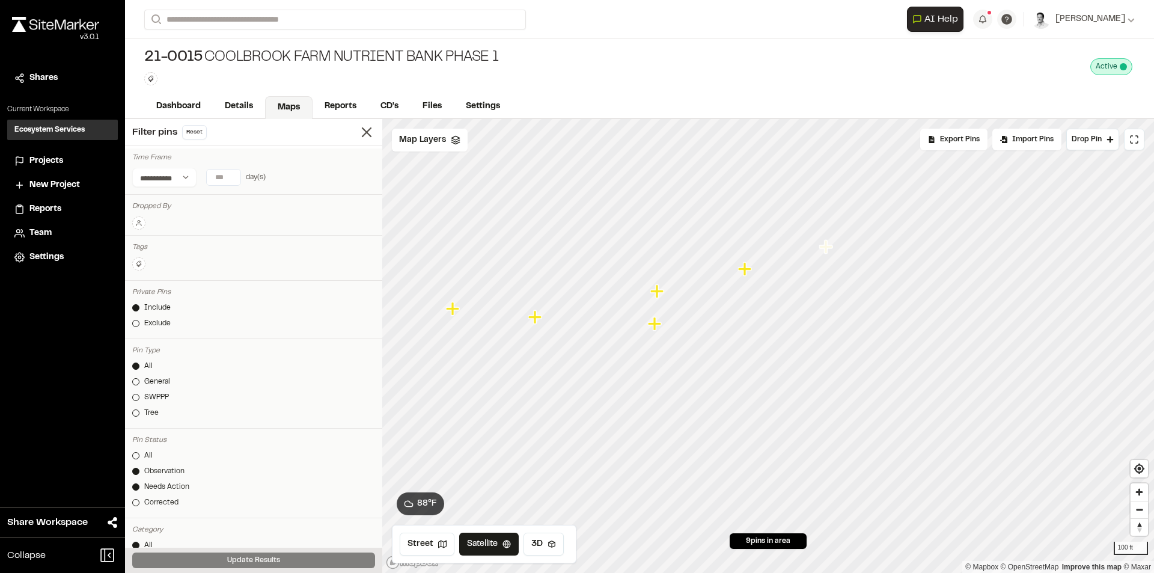
click at [746, 272] on icon "Map marker" at bounding box center [744, 268] width 13 height 13
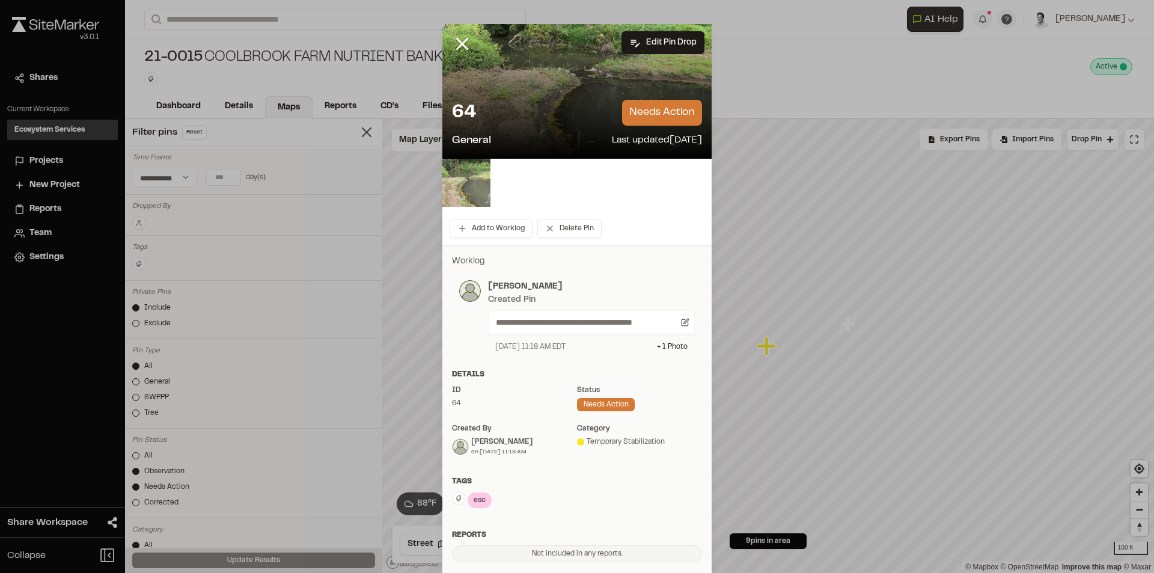
click at [466, 175] on img at bounding box center [466, 183] width 48 height 48
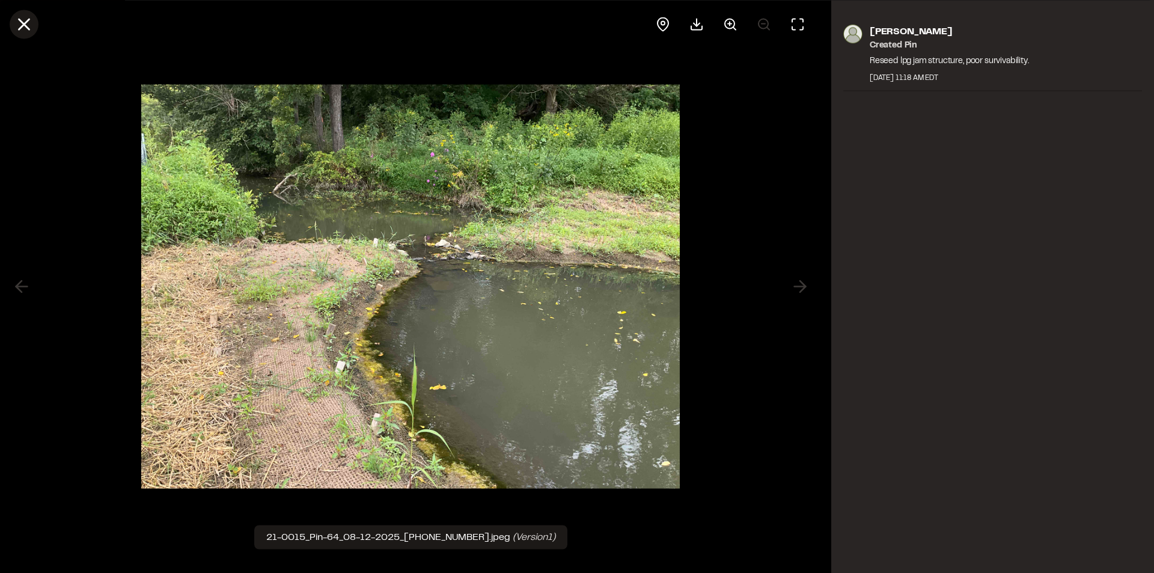
click at [22, 25] on icon at bounding box center [24, 24] width 20 height 20
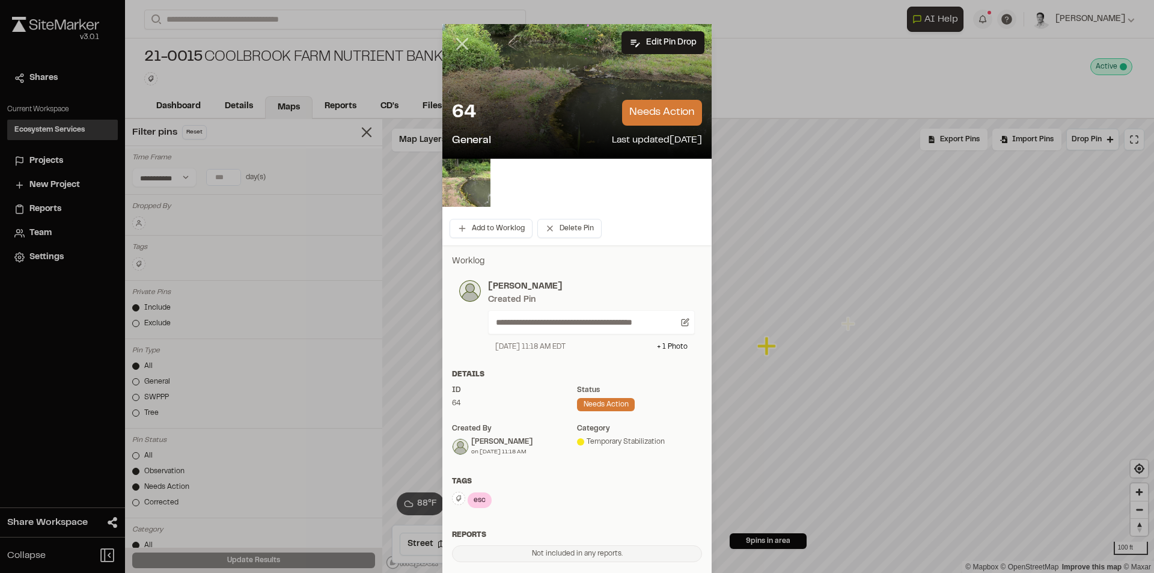
click at [459, 44] on line at bounding box center [462, 44] width 10 height 10
